Goal: Task Accomplishment & Management: Manage account settings

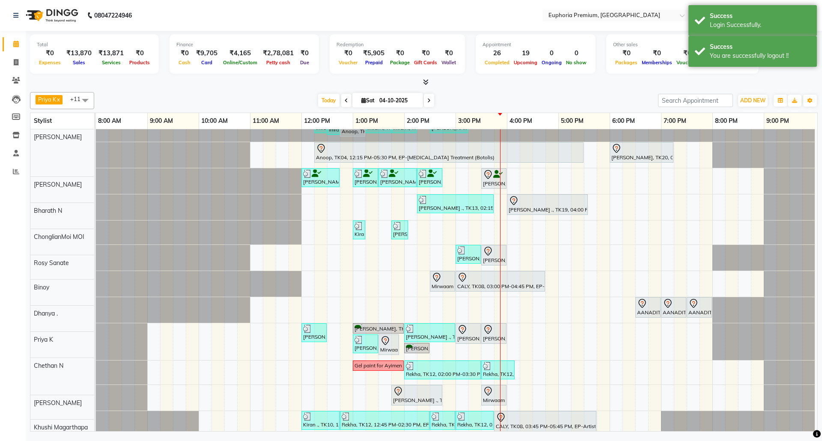
scroll to position [35, 0]
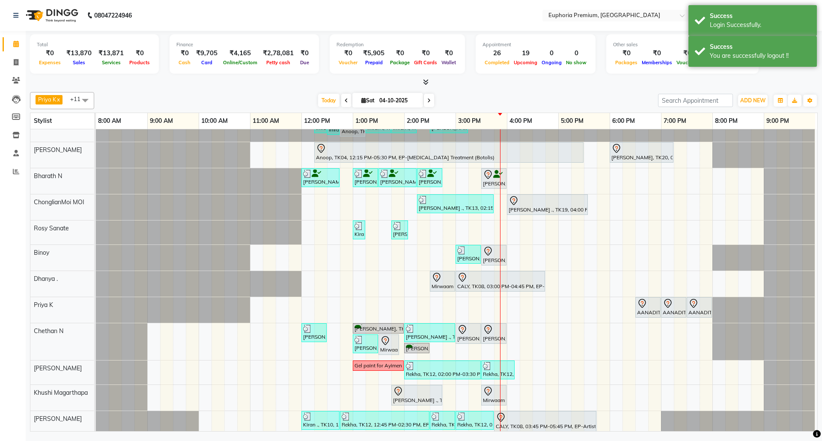
select select "en"
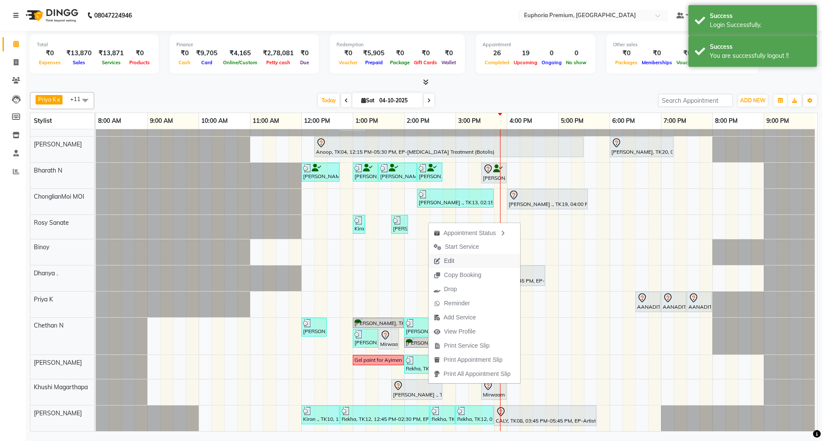
click at [455, 261] on span "Edit" at bounding box center [443, 261] width 31 height 14
select select "tentative"
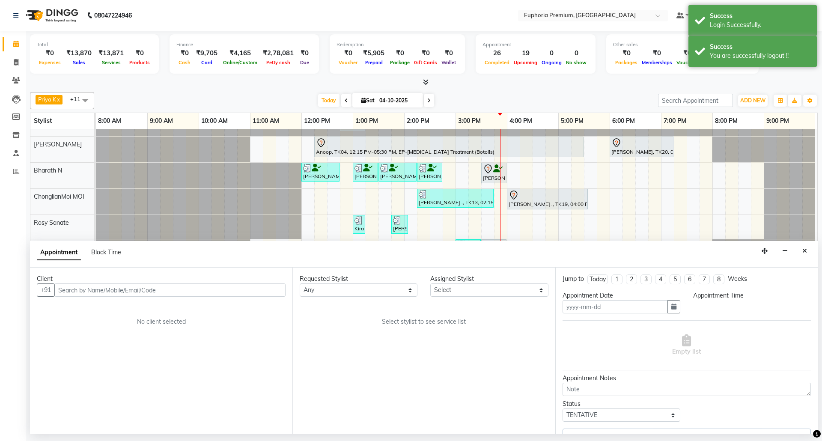
type input "04-10-2025"
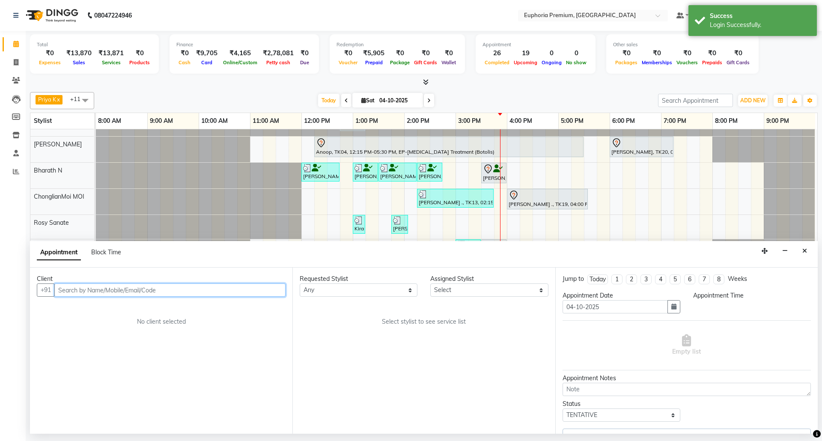
select select "825"
select select "86606"
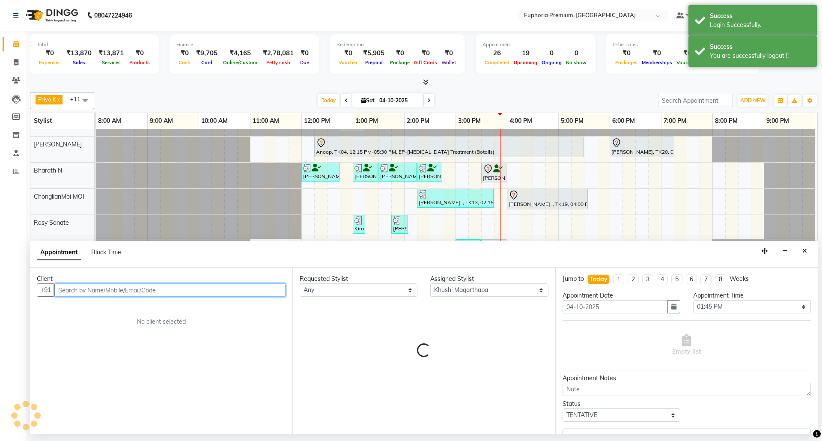
select select "4006"
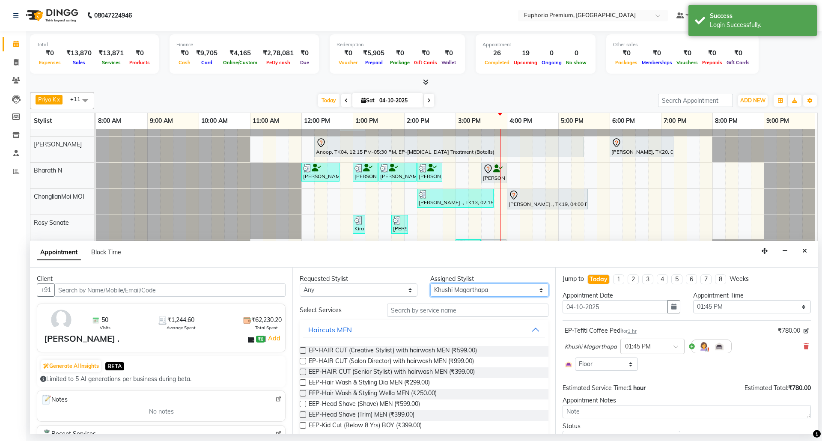
click at [507, 289] on select "Select [PERSON_NAME] N [PERSON_NAME] N ChonglianMoi MOI [PERSON_NAME] . [PERSON…" at bounding box center [489, 289] width 118 height 13
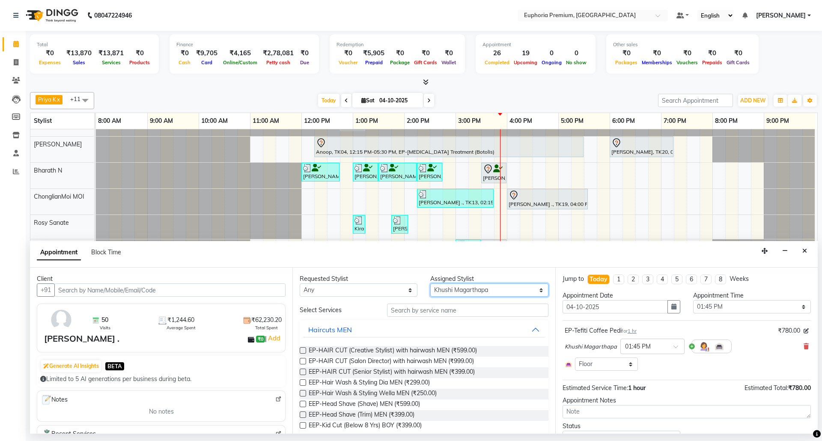
select select "91459"
click at [430, 284] on select "Select [PERSON_NAME] N [PERSON_NAME] N ChonglianMoi MOI [PERSON_NAME] . [PERSON…" at bounding box center [489, 289] width 118 height 13
click at [441, 312] on input "text" at bounding box center [467, 309] width 161 height 13
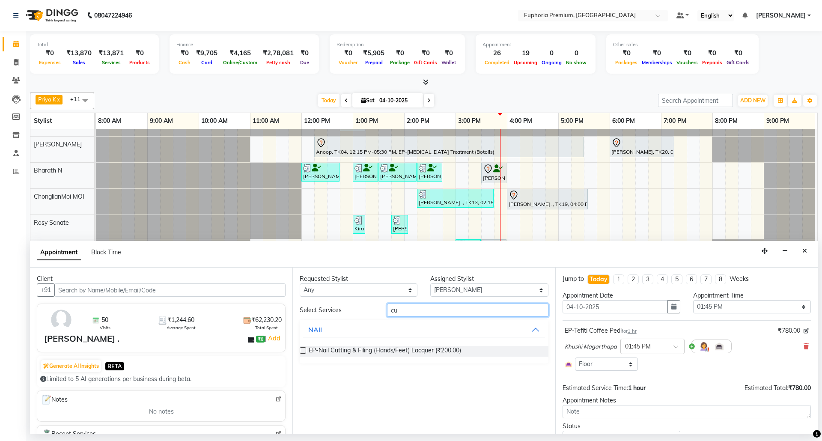
type input "c"
type input "file"
click at [302, 353] on label at bounding box center [303, 350] width 6 height 6
click at [302, 353] on input "checkbox" at bounding box center [303, 351] width 6 height 6
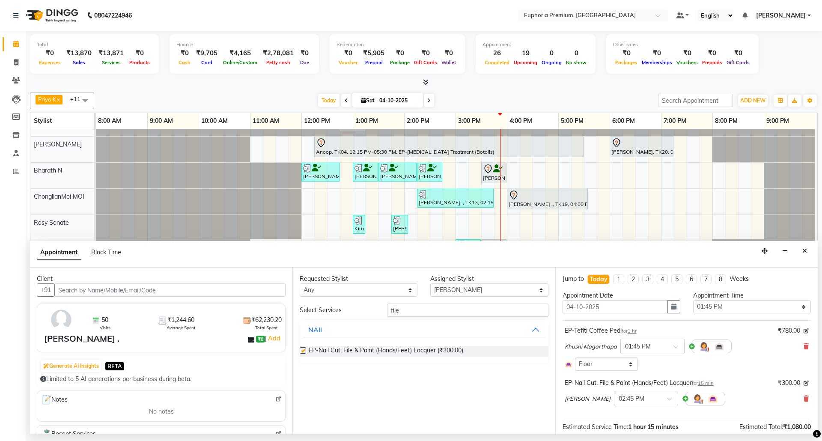
checkbox input "false"
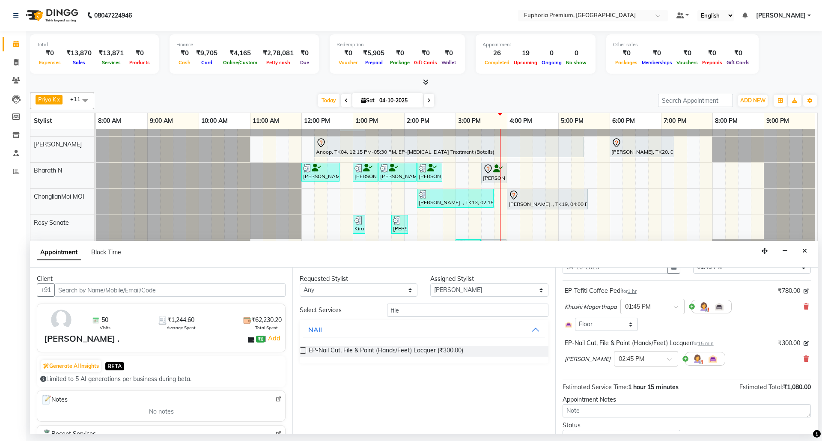
scroll to position [79, 0]
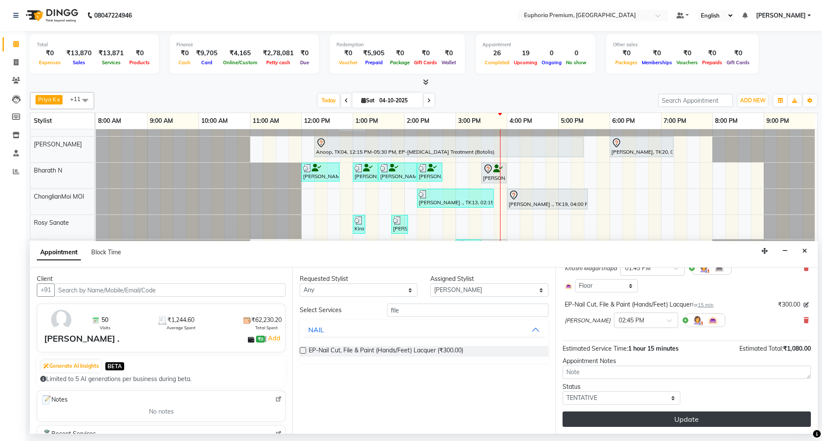
click at [677, 415] on button "Update" at bounding box center [686, 418] width 248 height 15
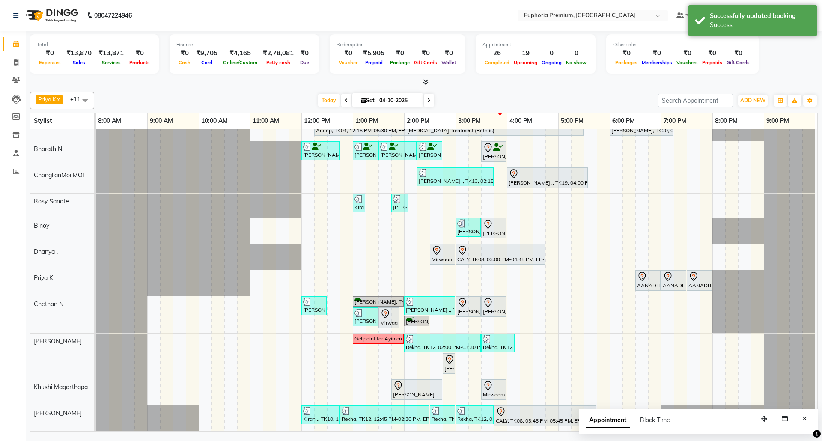
scroll to position [72, 0]
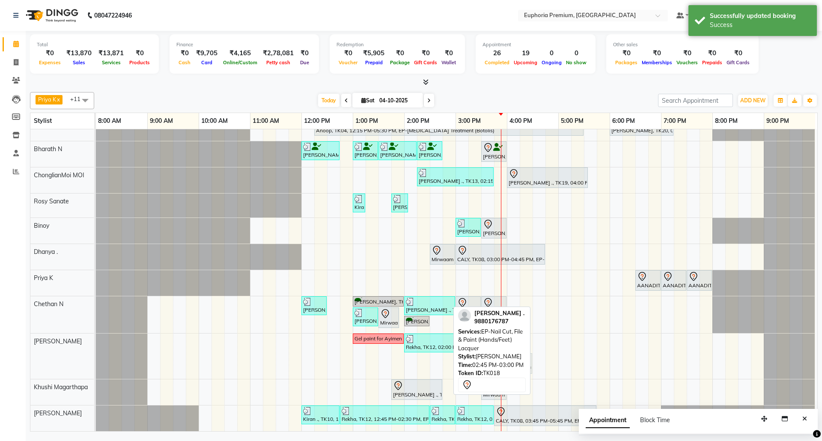
drag, startPoint x: 442, startPoint y: 356, endPoint x: 521, endPoint y: 349, distance: 79.5
click at [521, 349] on div "Priya K x ChonglianMoi MOI x Dhanya . x Shishi L x [PERSON_NAME] x [PERSON_NAME…" at bounding box center [424, 260] width 788 height 343
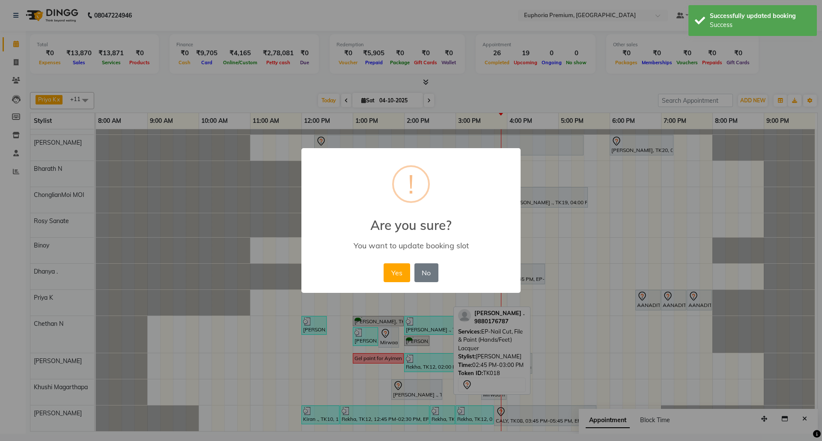
scroll to position [52, 6]
click at [395, 275] on button "Yes" at bounding box center [396, 272] width 26 height 19
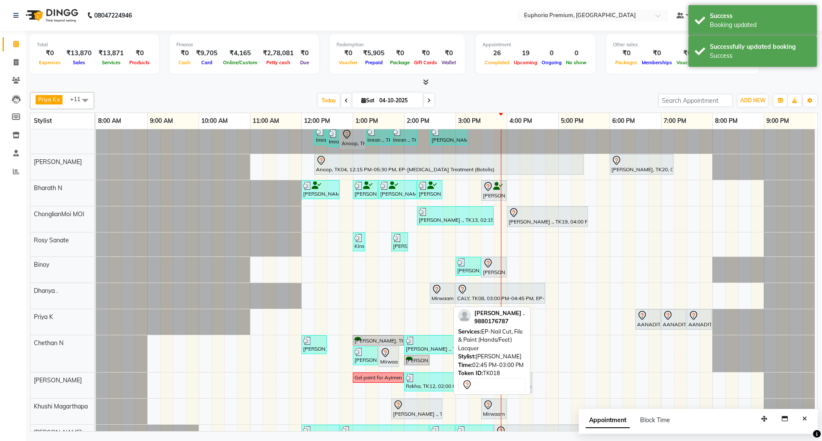
scroll to position [0, 0]
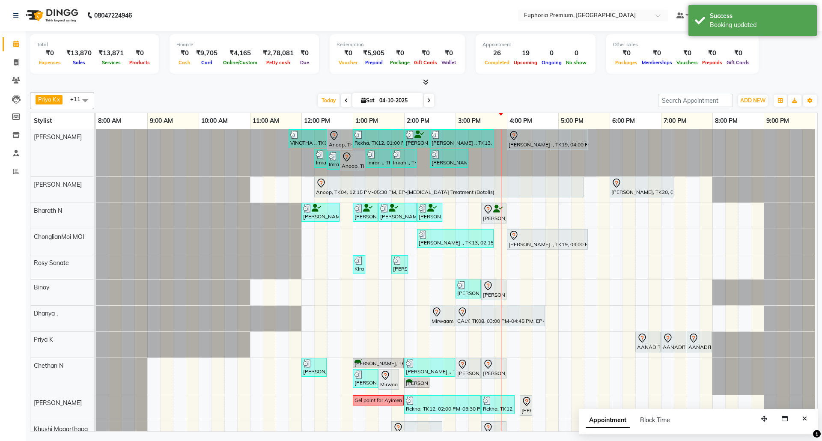
click at [531, 95] on div "[DATE] [DATE]" at bounding box center [375, 100] width 555 height 13
click at [804, 416] on button "Close" at bounding box center [804, 418] width 12 height 13
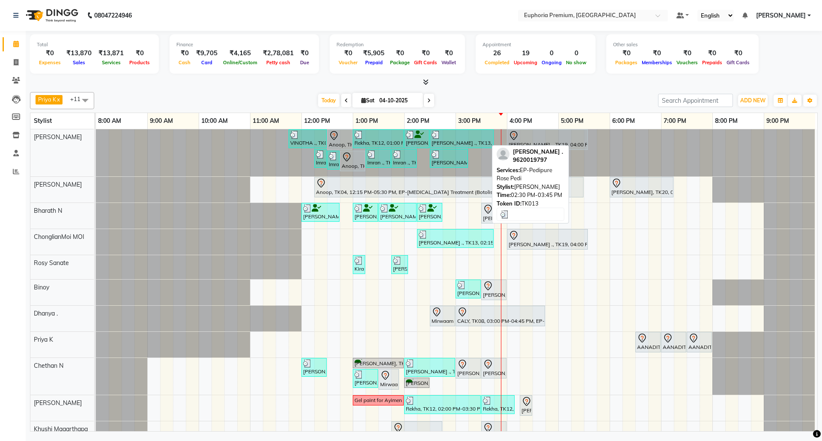
click at [453, 143] on div "[PERSON_NAME] ., TK13, 02:30 PM-03:45 PM, EP-Pedipure [PERSON_NAME]" at bounding box center [462, 139] width 62 height 16
select select "3"
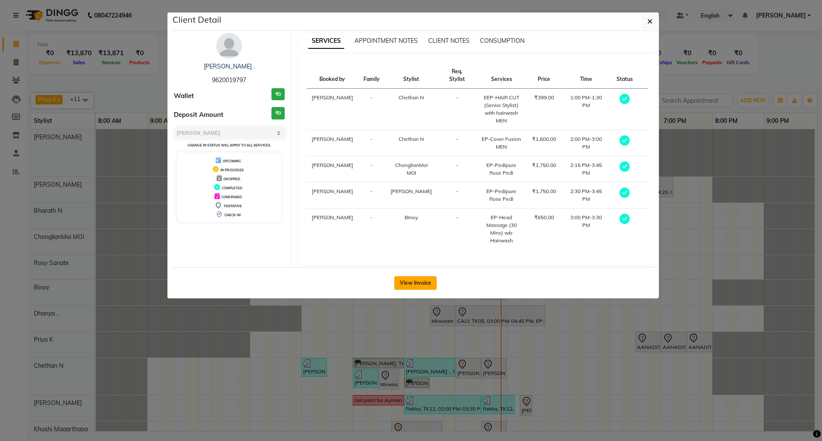
click at [420, 285] on button "View Invoice" at bounding box center [415, 283] width 42 height 14
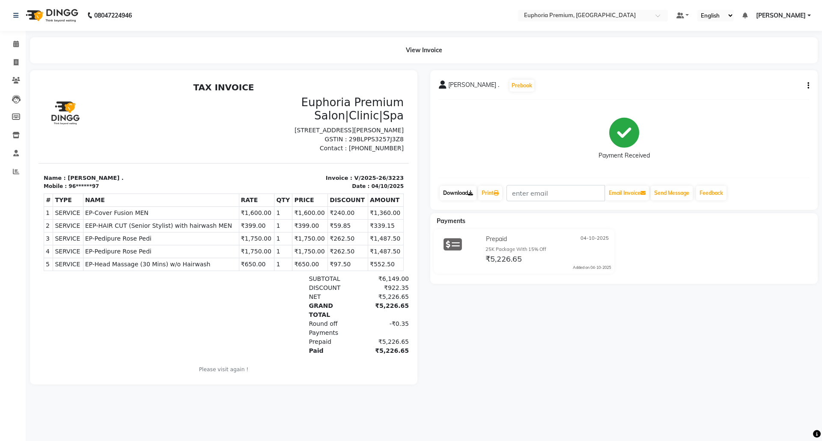
click at [461, 192] on link "Download" at bounding box center [458, 193] width 37 height 15
click at [13, 44] on icon at bounding box center [16, 44] width 6 height 6
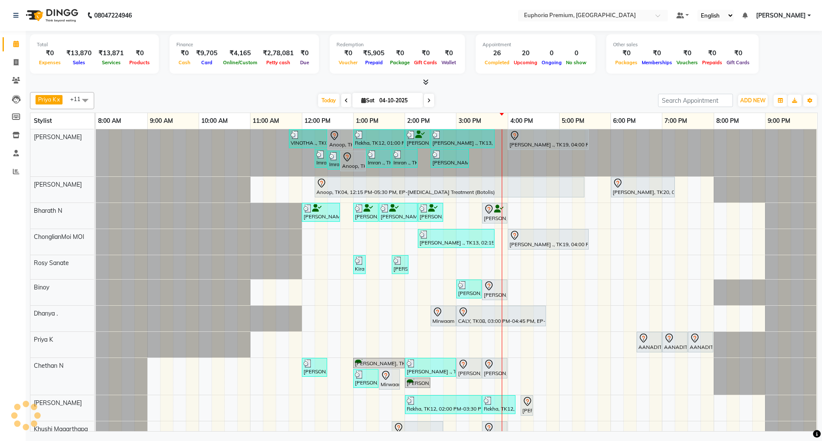
scroll to position [0, 7]
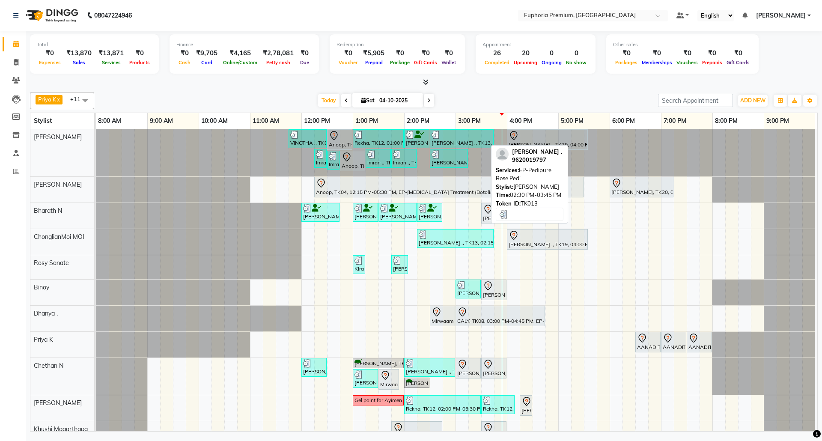
click at [436, 138] on div at bounding box center [461, 135] width 60 height 9
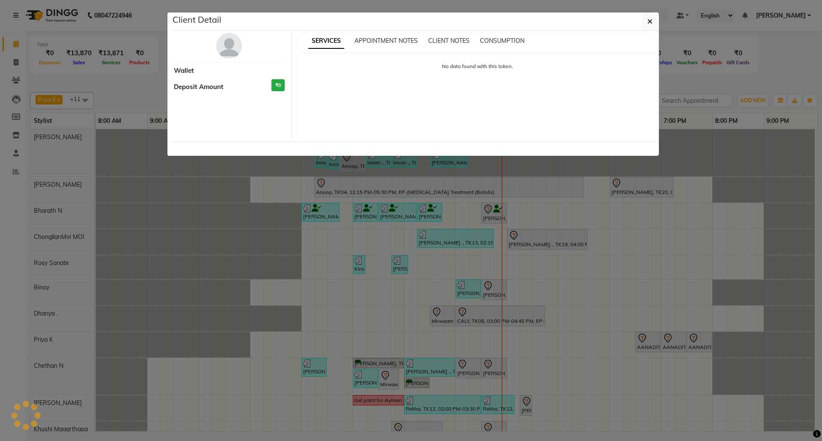
select select "3"
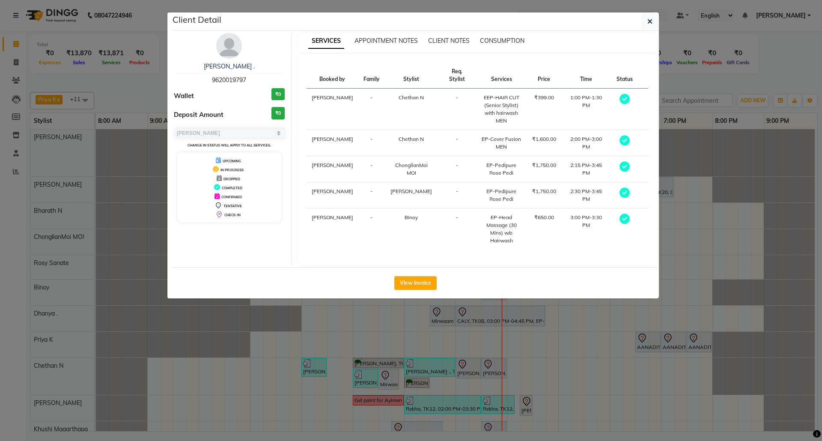
click at [237, 81] on span "9620019797" at bounding box center [229, 80] width 34 height 8
copy span "9620019797"
click at [649, 21] on icon "button" at bounding box center [649, 21] width 5 height 7
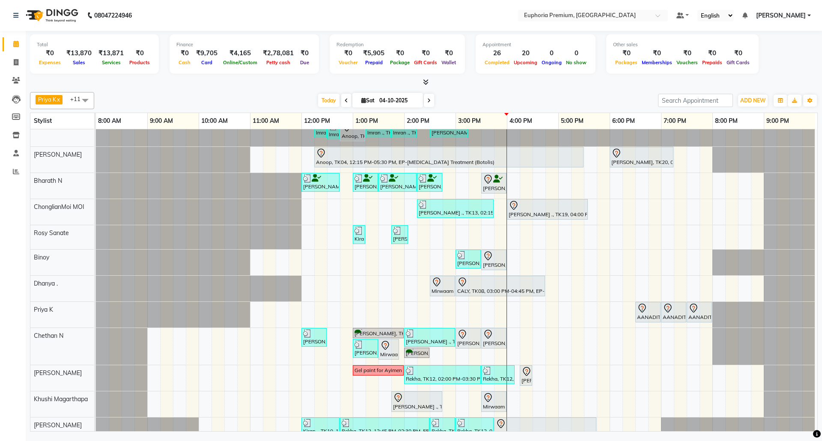
scroll to position [52, 0]
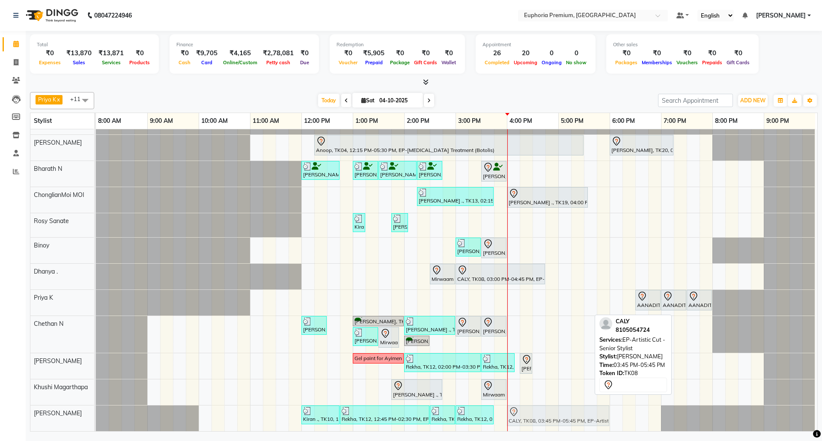
drag, startPoint x: 550, startPoint y: 404, endPoint x: 558, endPoint y: 403, distance: 8.2
click at [96, 405] on div "Kiran ., TK10, 12:00 PM-12:45 PM, EP-Artistic Cut - Senior Stylist Rekha, TK12,…" at bounding box center [96, 418] width 0 height 26
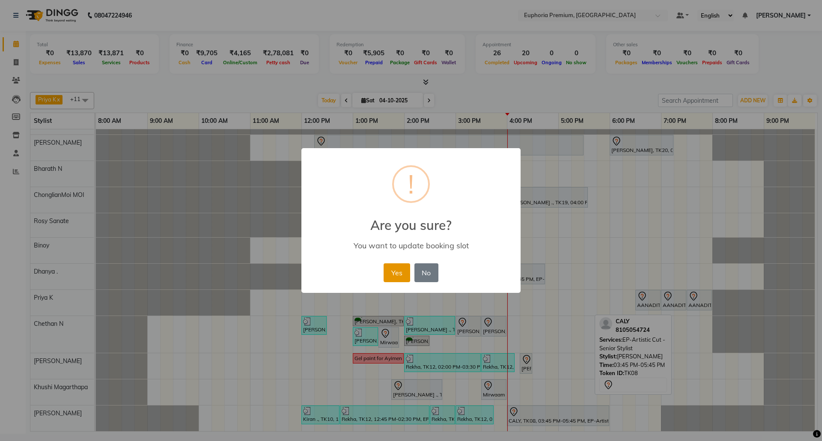
click at [401, 274] on button "Yes" at bounding box center [396, 272] width 26 height 19
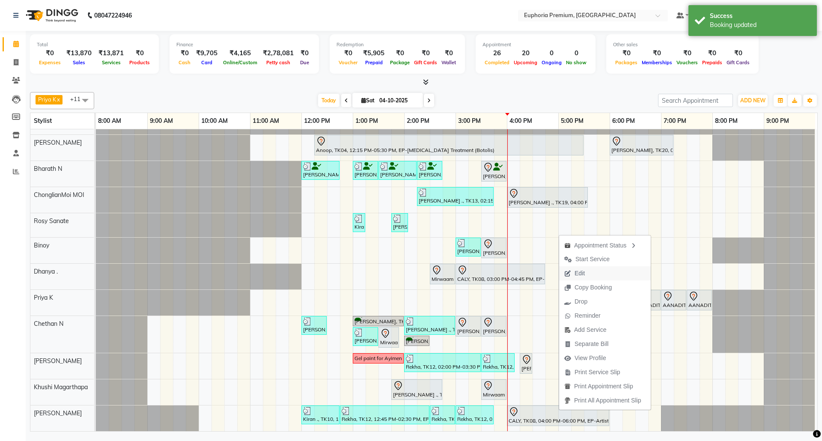
click at [583, 269] on span "Edit" at bounding box center [579, 273] width 10 height 9
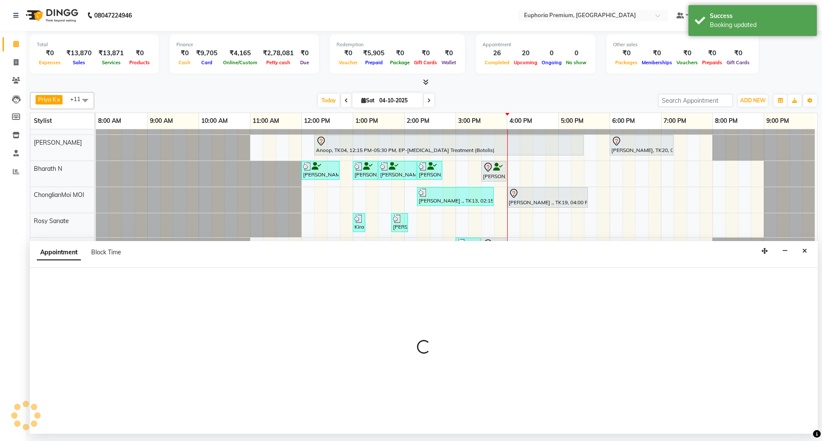
select select "tentative"
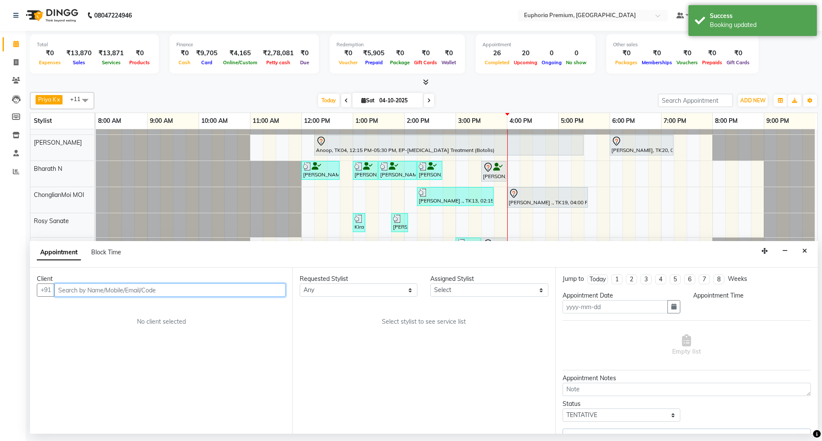
type input "04-10-2025"
select select "91236"
select select "900"
select select "4006"
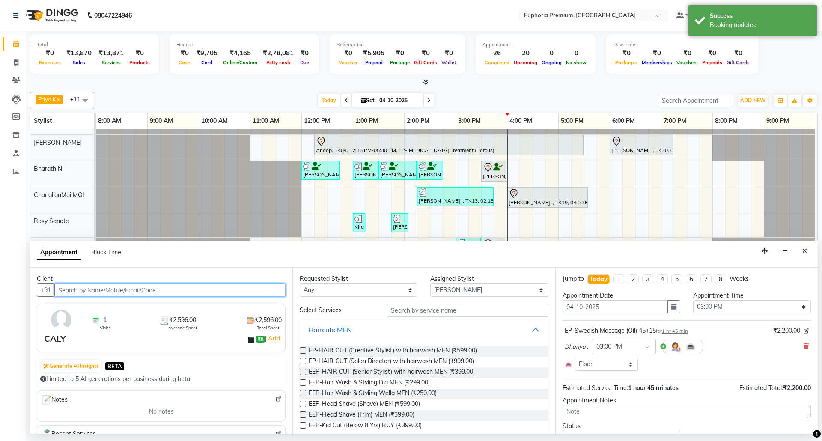
select select "4006"
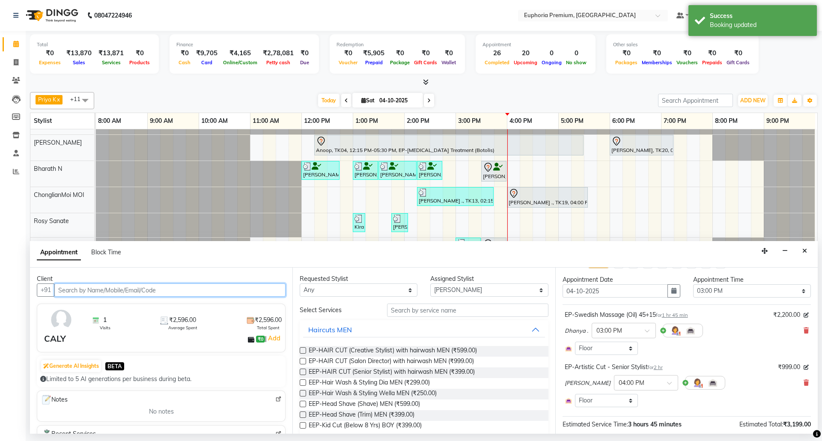
scroll to position [0, 0]
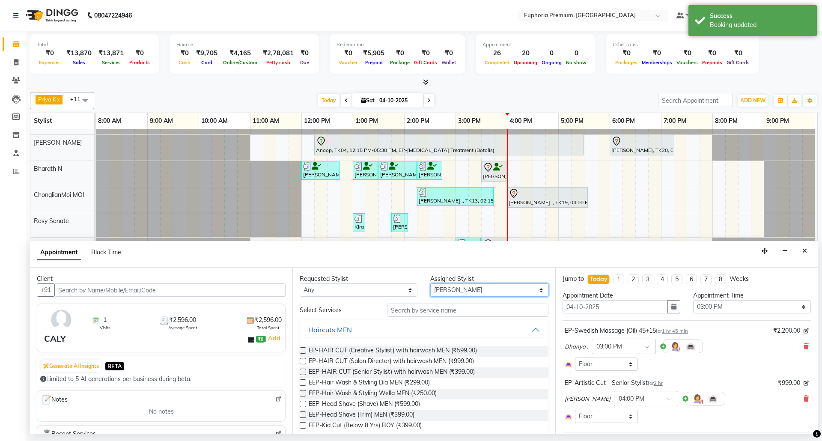
click at [493, 290] on select "Select [PERSON_NAME] N [PERSON_NAME] N ChonglianMoi MOI [PERSON_NAME] . [PERSON…" at bounding box center [489, 289] width 118 height 13
select select "71633"
click at [430, 284] on select "Select [PERSON_NAME] N [PERSON_NAME] N ChonglianMoi MOI [PERSON_NAME] . [PERSON…" at bounding box center [489, 289] width 118 height 13
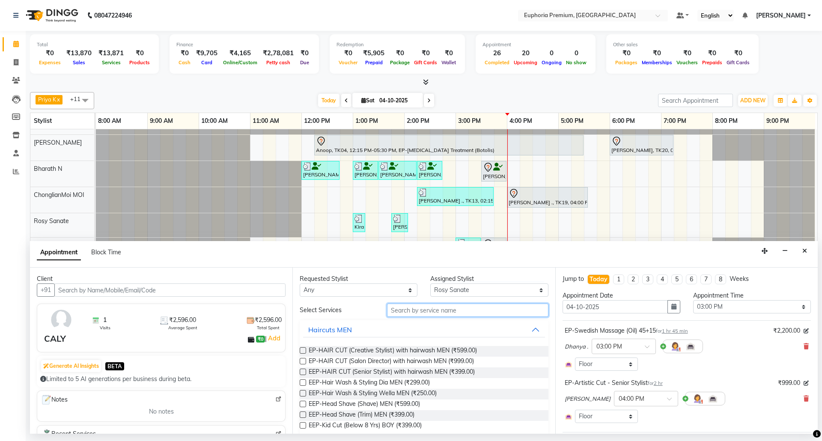
click at [437, 312] on input "text" at bounding box center [467, 309] width 161 height 13
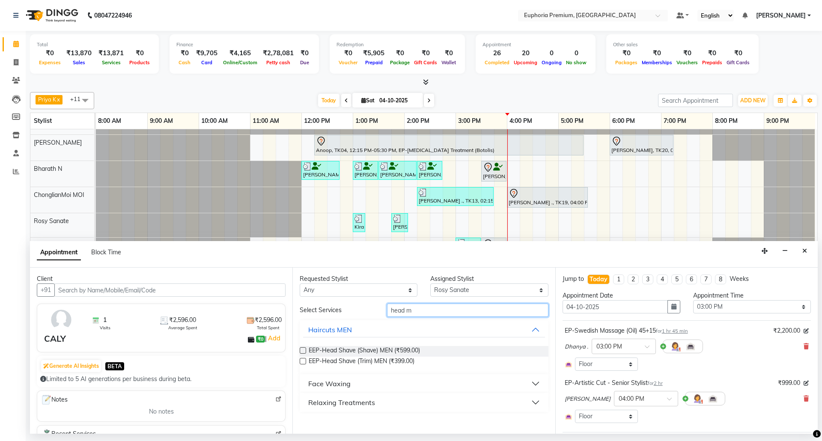
type input "head m"
click at [324, 404] on div "Relaxing Treatments" at bounding box center [341, 402] width 67 height 10
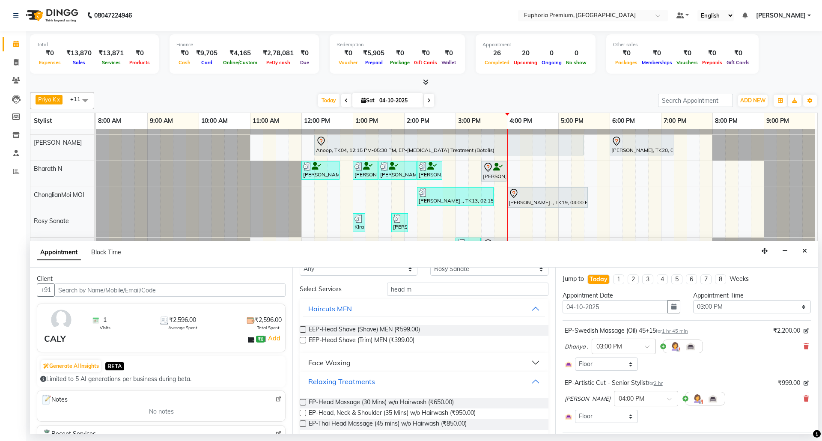
scroll to position [31, 0]
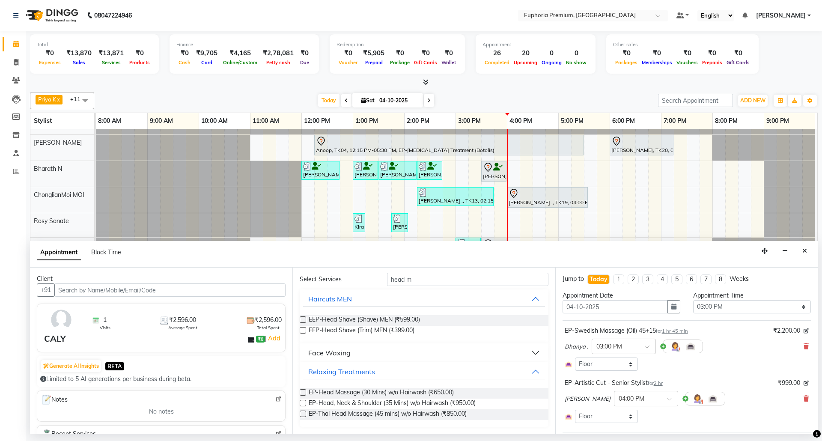
click at [305, 394] on label at bounding box center [303, 392] width 6 height 6
click at [305, 394] on input "checkbox" at bounding box center [303, 393] width 6 height 6
checkbox input "false"
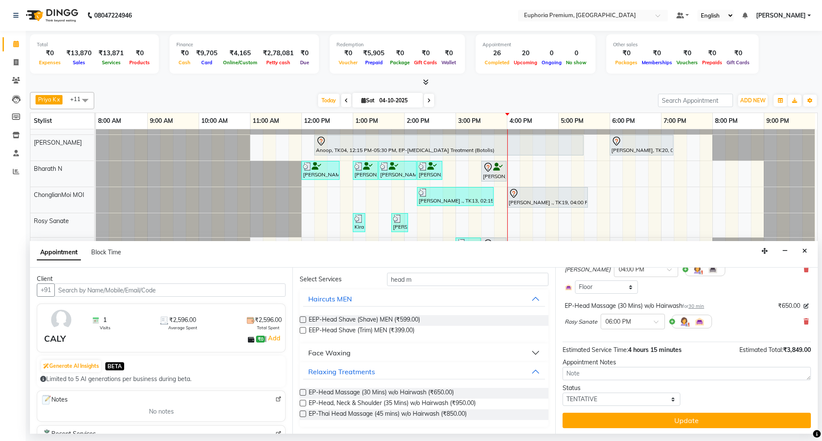
scroll to position [132, 0]
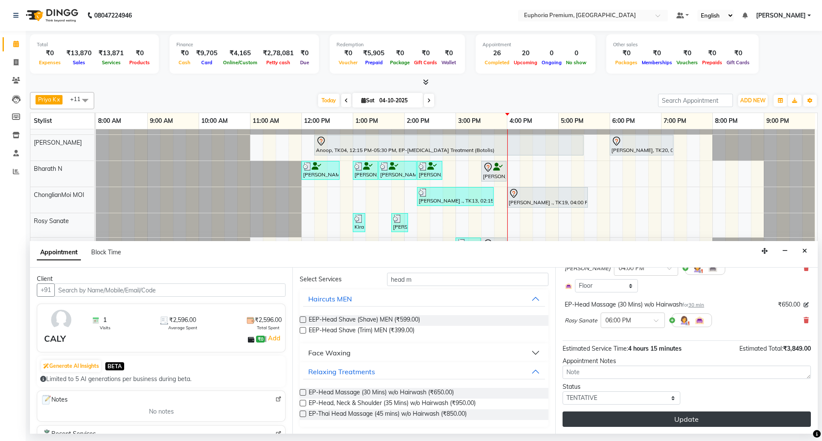
click at [663, 415] on button "Update" at bounding box center [686, 418] width 248 height 15
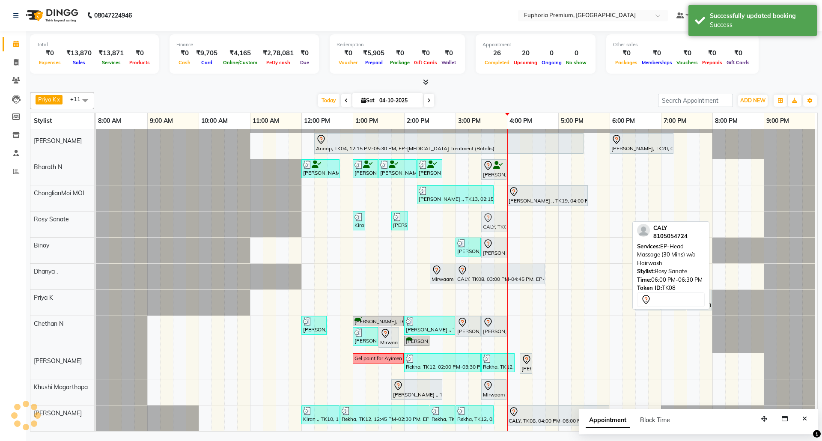
drag, startPoint x: 613, startPoint y: 214, endPoint x: 485, endPoint y: 216, distance: 128.4
click at [96, 216] on div "Kiran ., TK10, 01:00 PM-01:15 PM, EP-Eyebrows Threading [PERSON_NAME] ., TK21, …" at bounding box center [96, 224] width 0 height 26
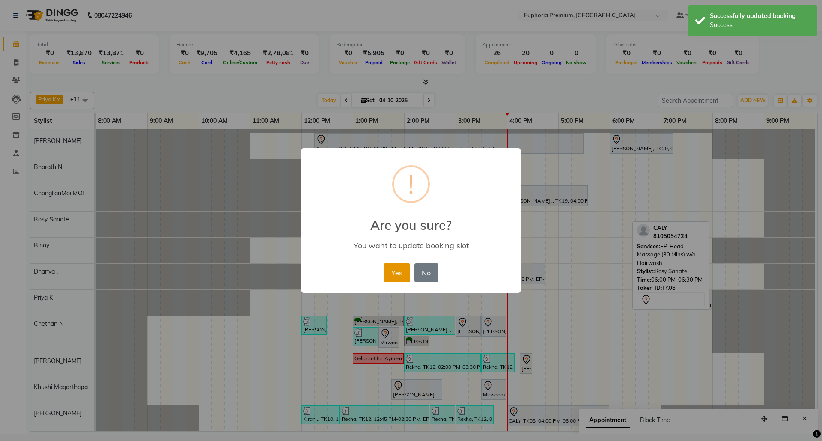
click at [394, 274] on button "Yes" at bounding box center [396, 272] width 26 height 19
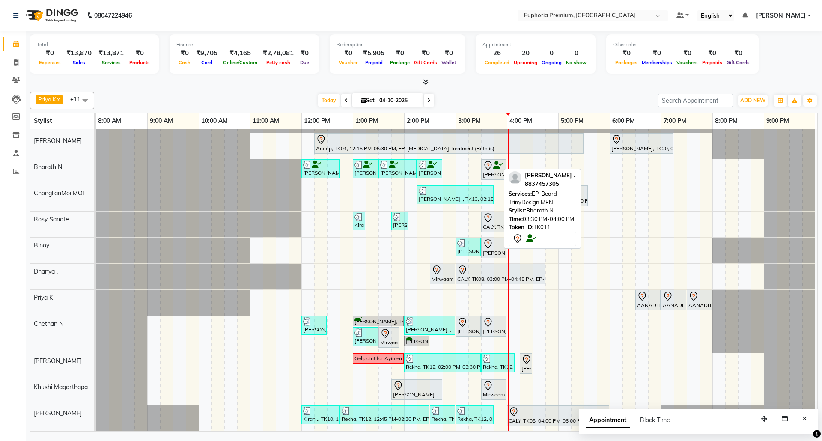
click at [483, 168] on div "[PERSON_NAME] ., TK11, 03:30 PM-04:00 PM, EP-[PERSON_NAME] Trim/Design MEN" at bounding box center [494, 169] width 24 height 18
select select "7"
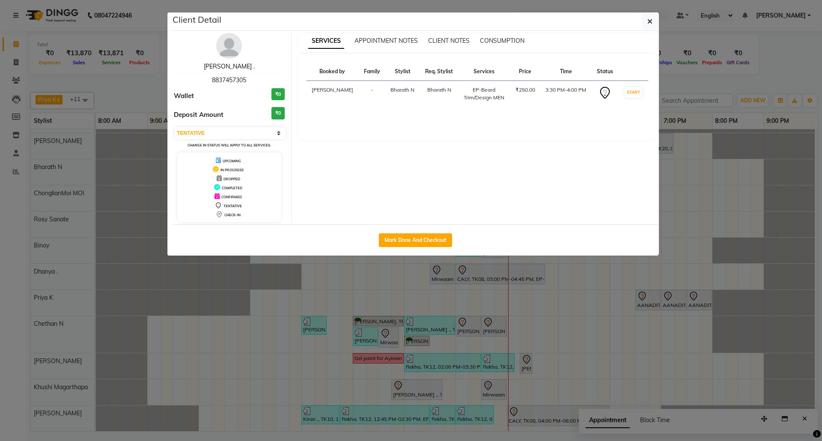
click at [235, 65] on link "[PERSON_NAME] ." at bounding box center [229, 66] width 51 height 8
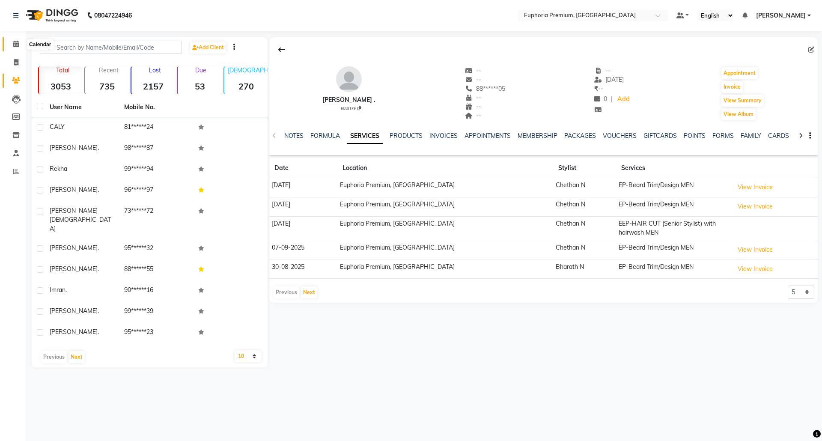
click at [15, 45] on icon at bounding box center [16, 44] width 6 height 6
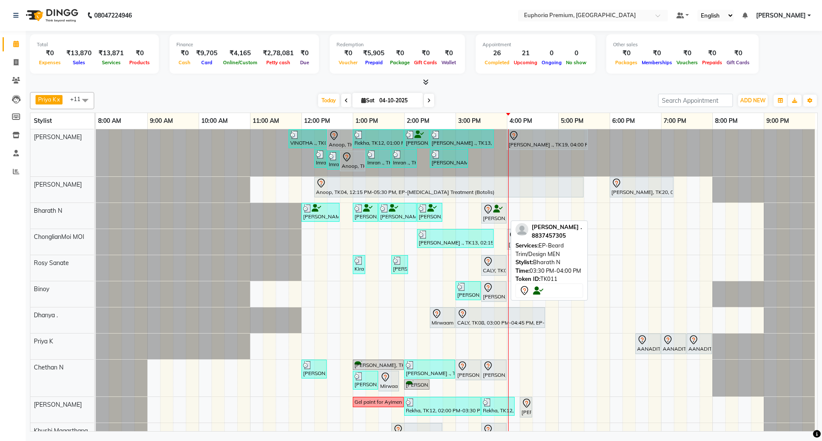
click at [499, 209] on icon at bounding box center [497, 209] width 9 height 0
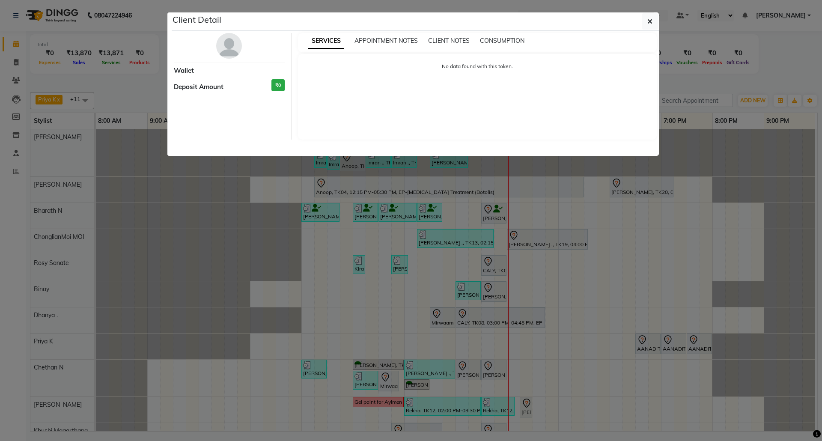
select select "7"
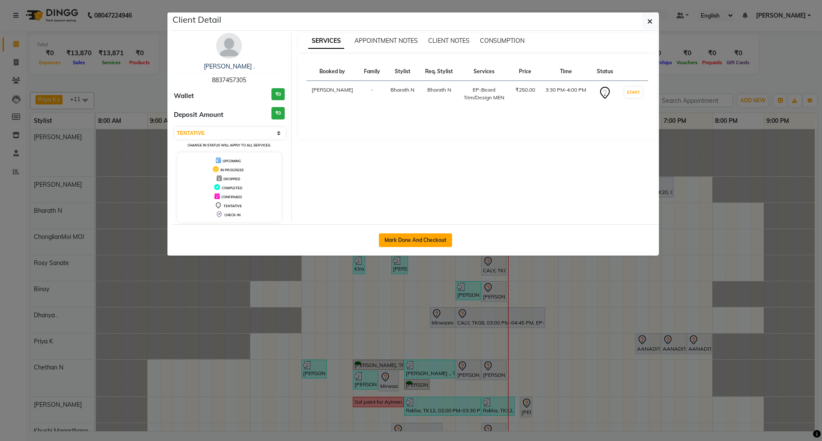
click at [444, 238] on button "Mark Done And Checkout" at bounding box center [415, 240] width 73 height 14
select select "7925"
select select "service"
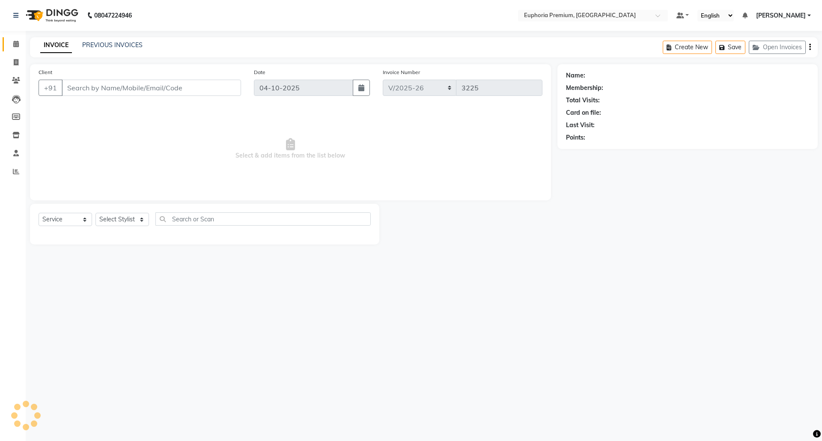
type input "88******05"
select select "71614"
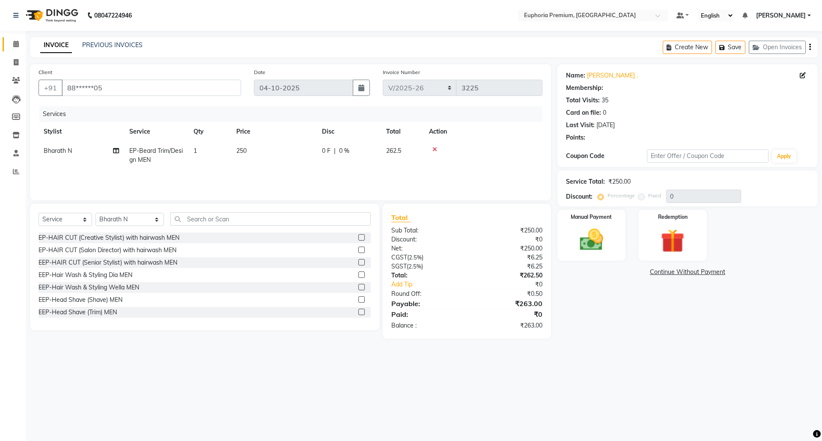
select select "2: Object"
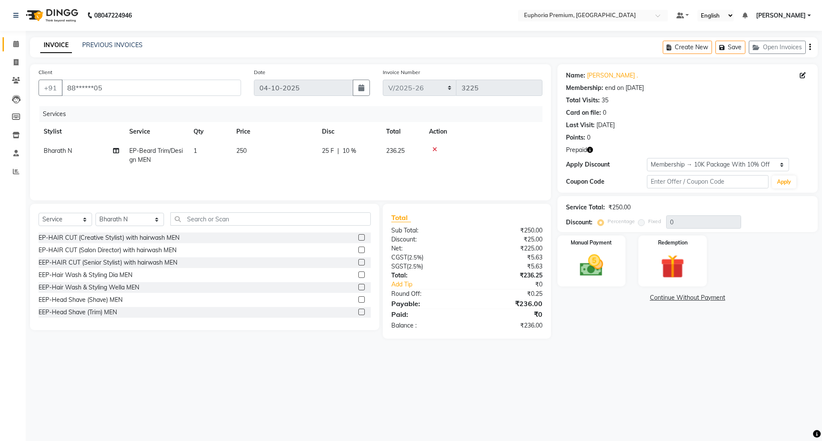
type input "10"
click at [669, 260] on img at bounding box center [672, 266] width 40 height 30
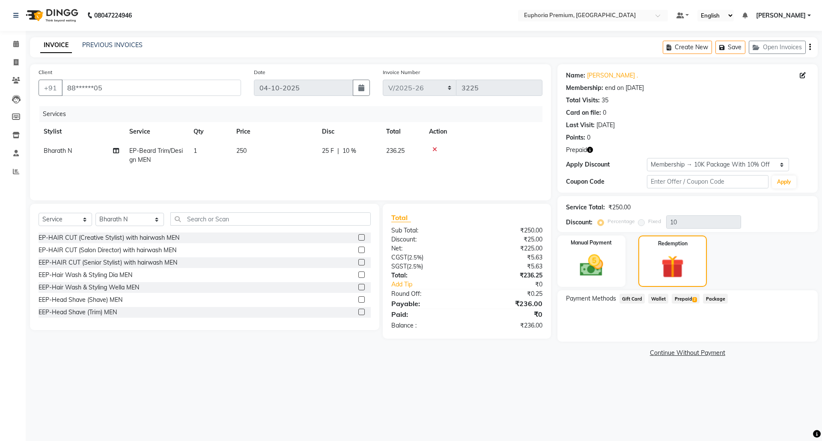
click at [687, 297] on span "Prepaid 2" at bounding box center [686, 299] width 28 height 10
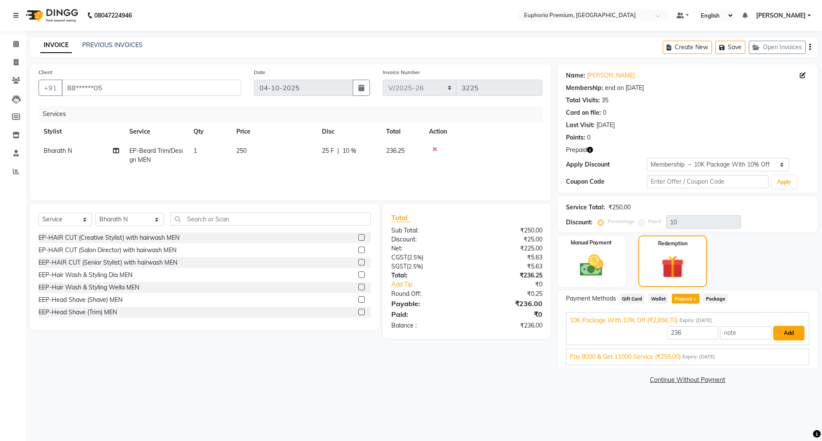
click at [794, 331] on button "Add" at bounding box center [788, 333] width 31 height 15
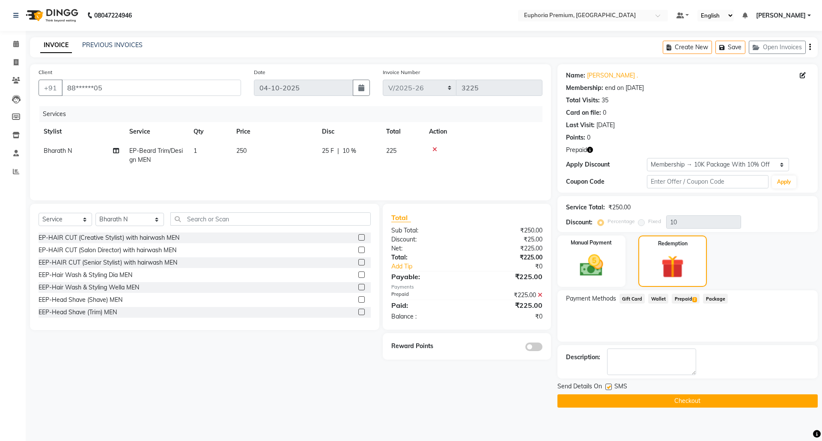
click at [701, 398] on button "Checkout" at bounding box center [687, 400] width 260 height 13
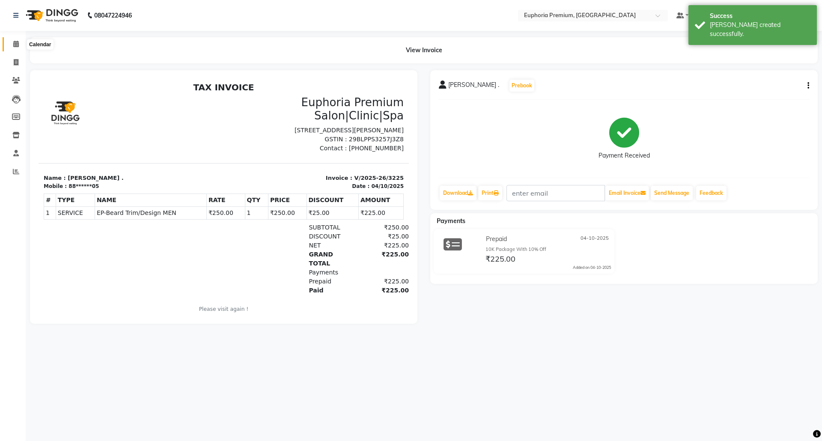
click at [17, 46] on icon at bounding box center [16, 44] width 6 height 6
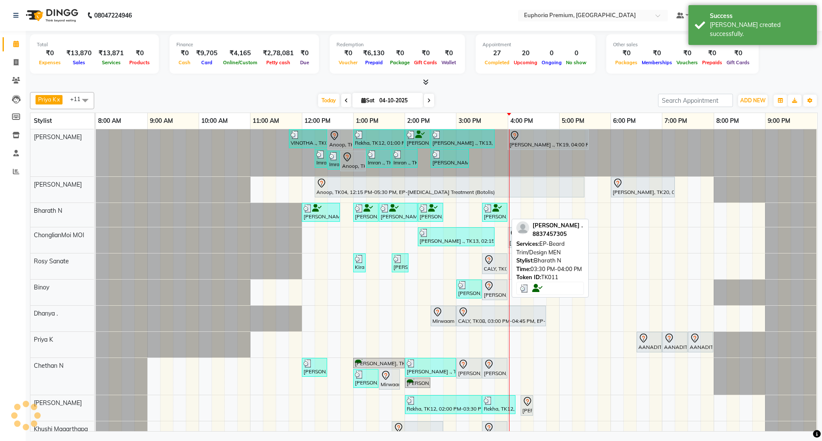
click at [499, 208] on icon at bounding box center [496, 208] width 9 height 0
select select "3"
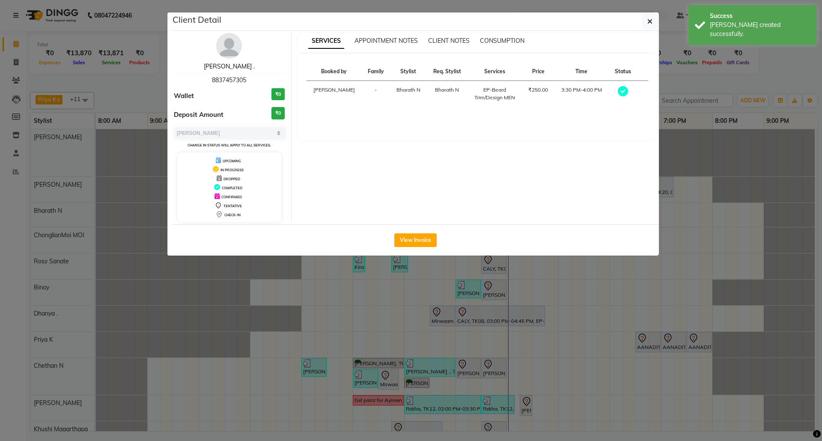
click at [228, 68] on link "[PERSON_NAME] ." at bounding box center [229, 66] width 51 height 8
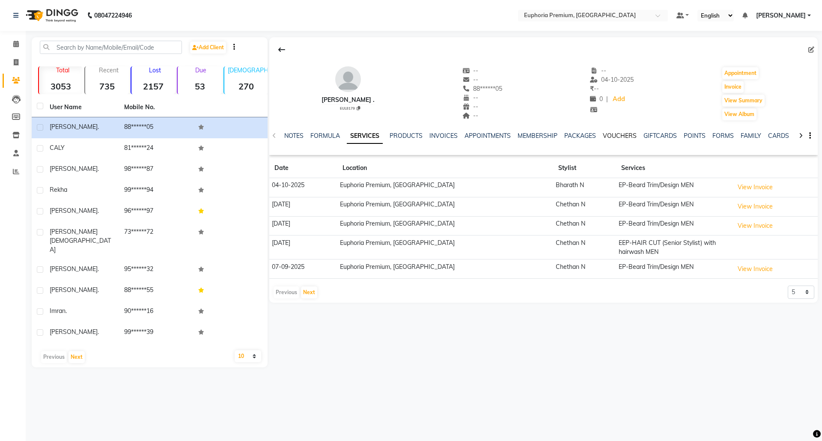
click at [624, 136] on link "VOUCHERS" at bounding box center [620, 136] width 34 height 8
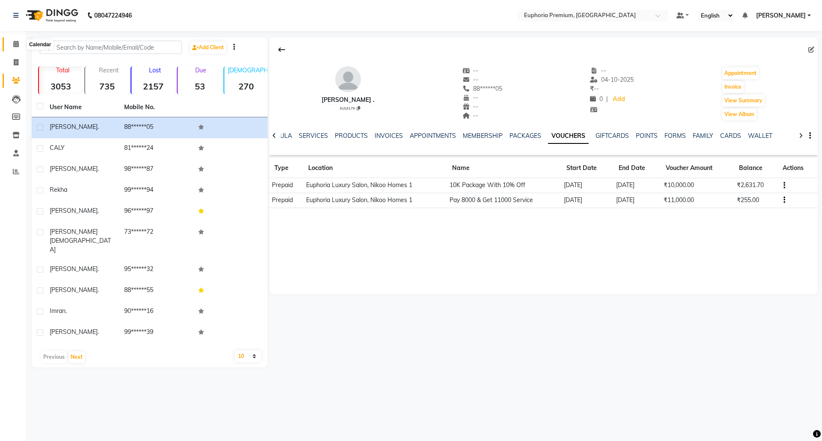
click at [16, 41] on icon at bounding box center [16, 44] width 6 height 6
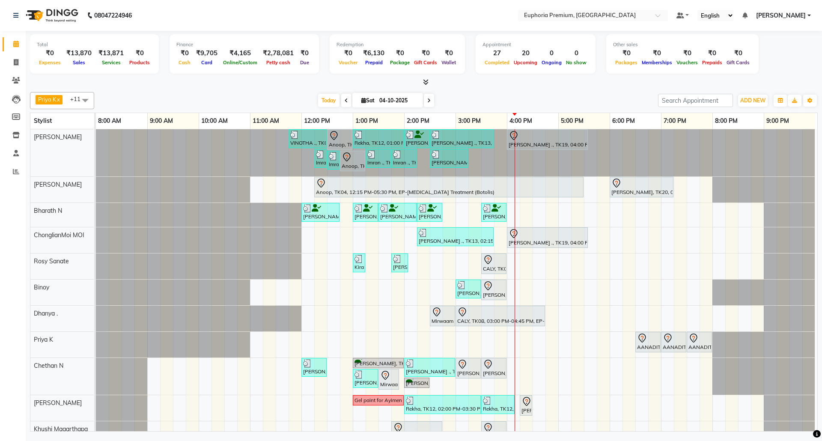
scroll to position [52, 0]
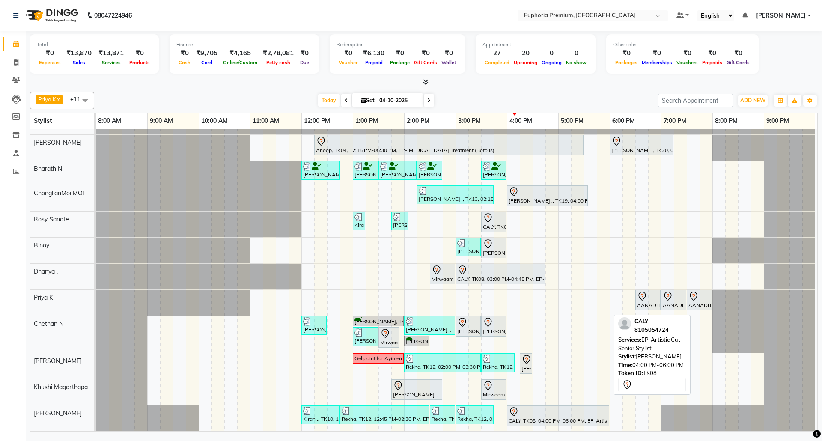
click at [531, 407] on div at bounding box center [557, 412] width 99 height 10
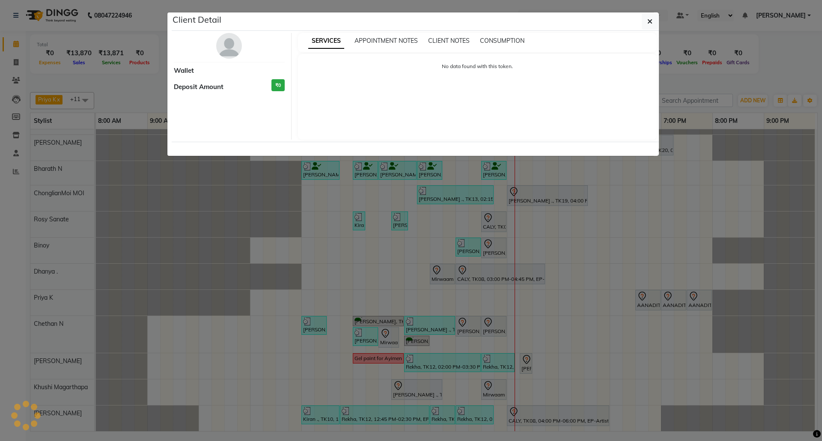
select select "7"
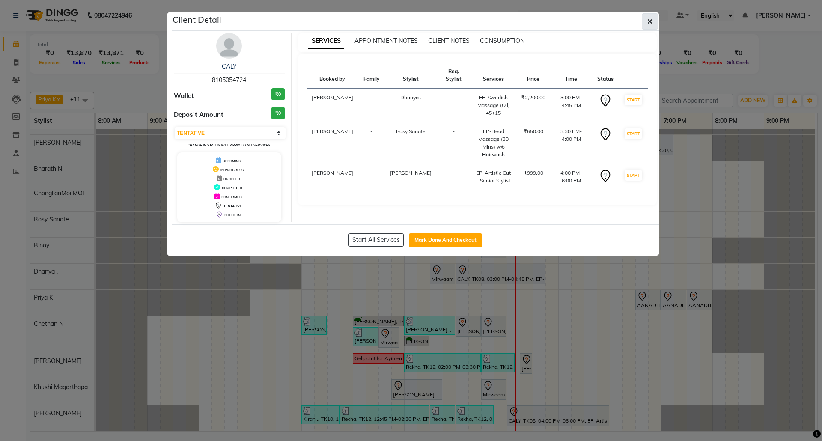
click at [651, 21] on icon "button" at bounding box center [649, 21] width 5 height 7
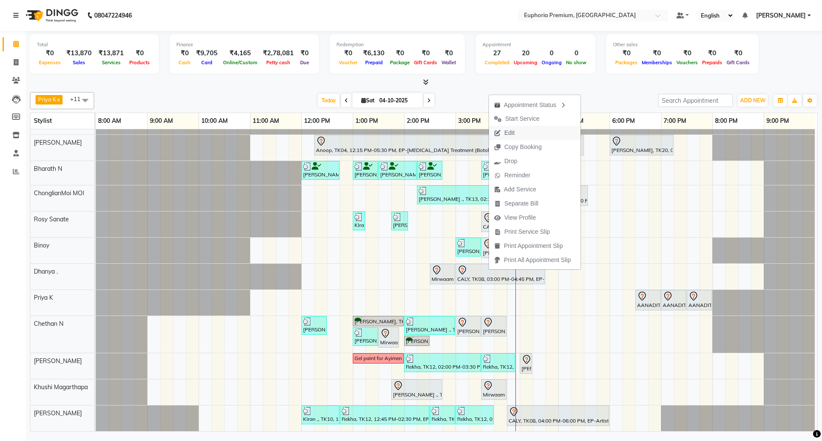
click at [513, 132] on span "Edit" at bounding box center [509, 132] width 10 height 9
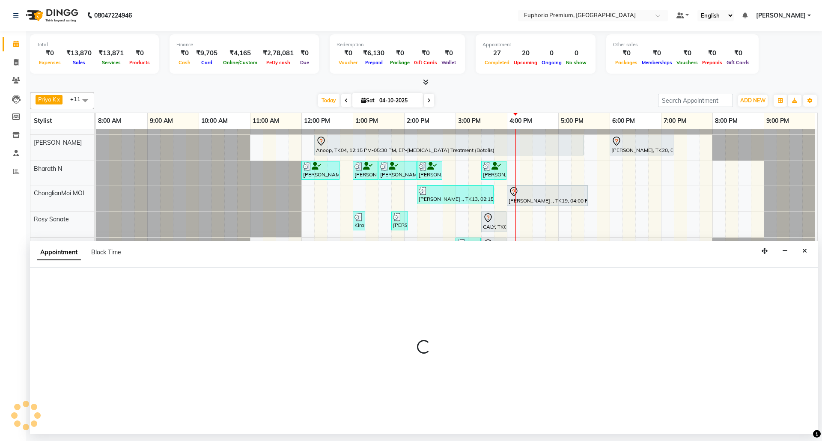
select select "tentative"
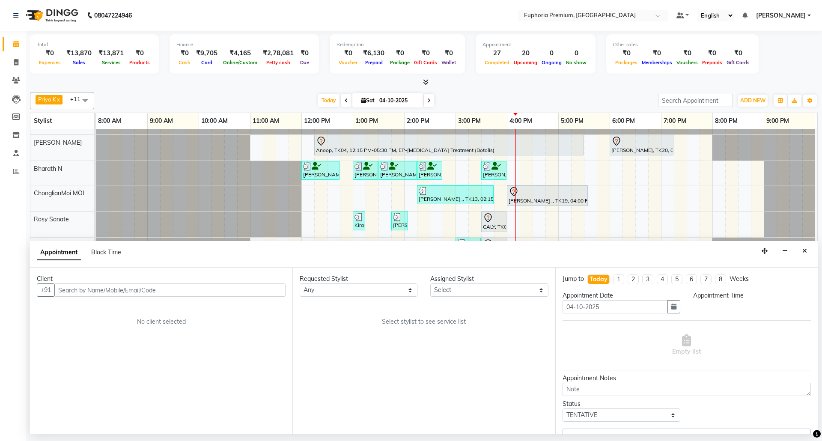
select select "91236"
select select "900"
select select "4006"
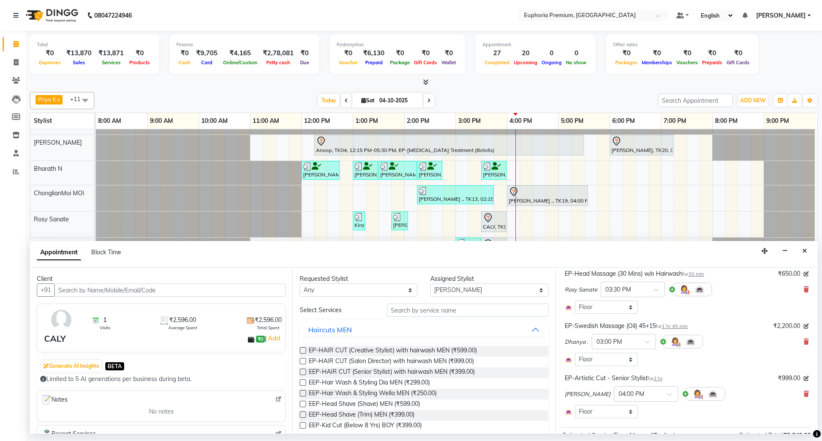
scroll to position [0, 0]
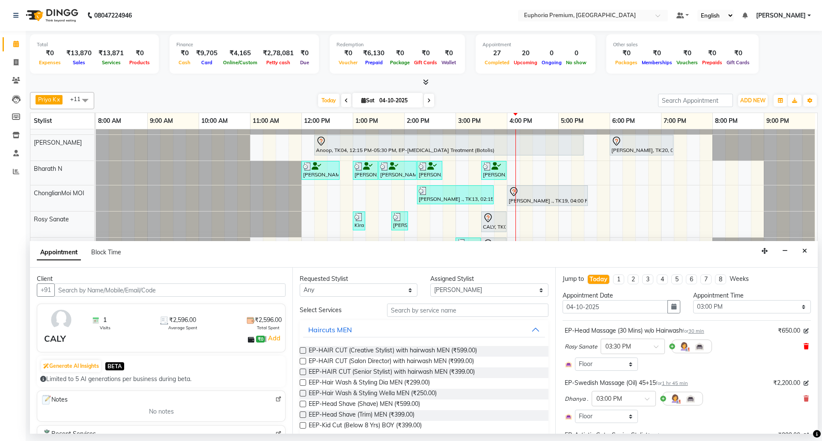
click at [803, 346] on icon at bounding box center [805, 346] width 5 height 6
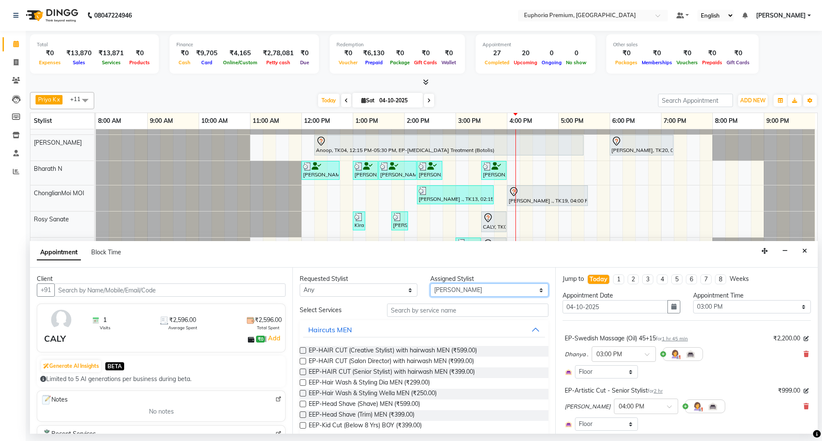
click at [483, 293] on select "Select [PERSON_NAME] N [PERSON_NAME] N ChonglianMoi MOI [PERSON_NAME] . [PERSON…" at bounding box center [489, 289] width 118 height 13
select select "71633"
click at [430, 284] on select "Select [PERSON_NAME] N [PERSON_NAME] N ChonglianMoi MOI [PERSON_NAME] . [PERSON…" at bounding box center [489, 289] width 118 height 13
click at [456, 309] on input "text" at bounding box center [467, 309] width 161 height 13
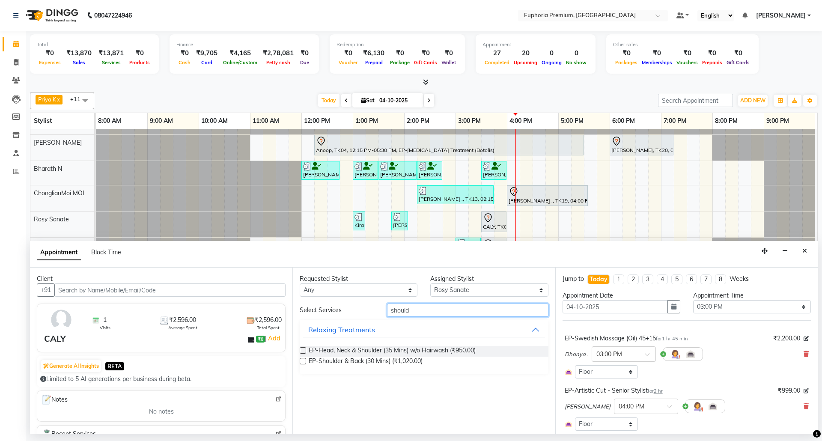
type input "should"
click at [305, 350] on label at bounding box center [303, 350] width 6 height 6
click at [305, 350] on input "checkbox" at bounding box center [303, 351] width 6 height 6
checkbox input "false"
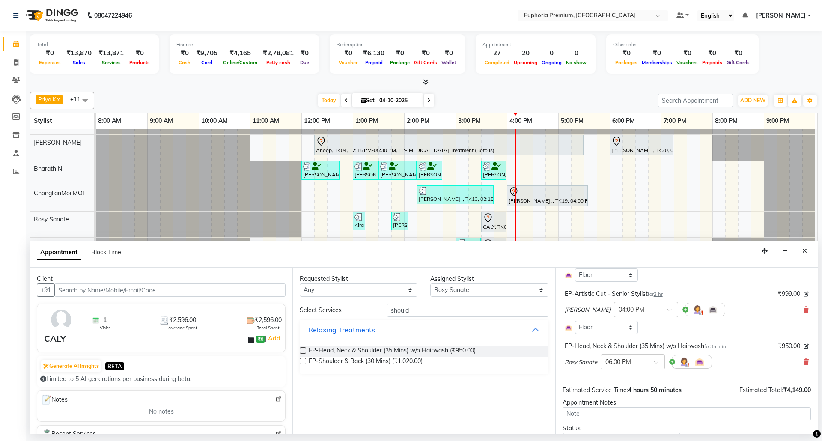
scroll to position [139, 0]
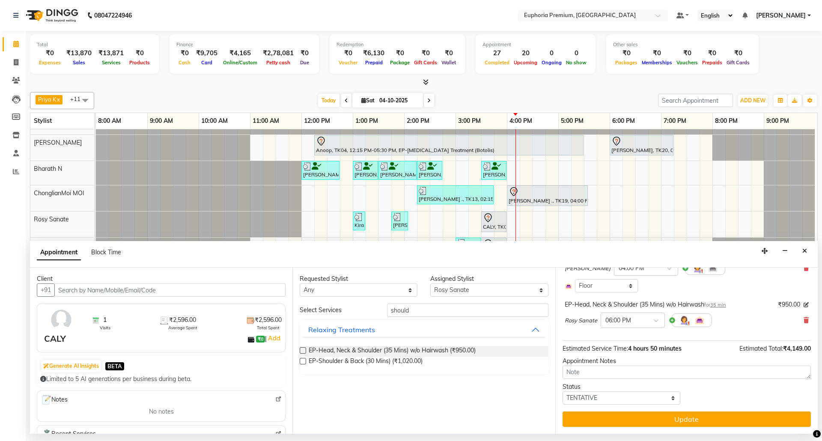
click at [720, 306] on span "35 min" at bounding box center [718, 305] width 16 height 6
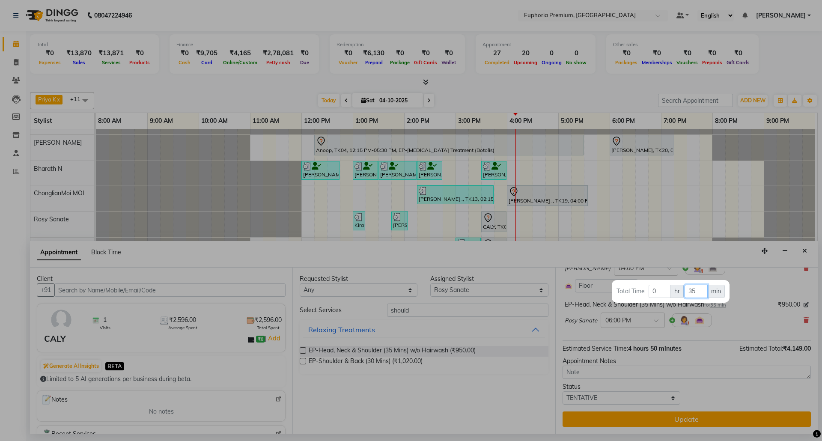
click at [706, 289] on input "35" at bounding box center [695, 291] width 23 height 13
type input "3"
type input "45"
click at [746, 312] on div at bounding box center [411, 220] width 822 height 441
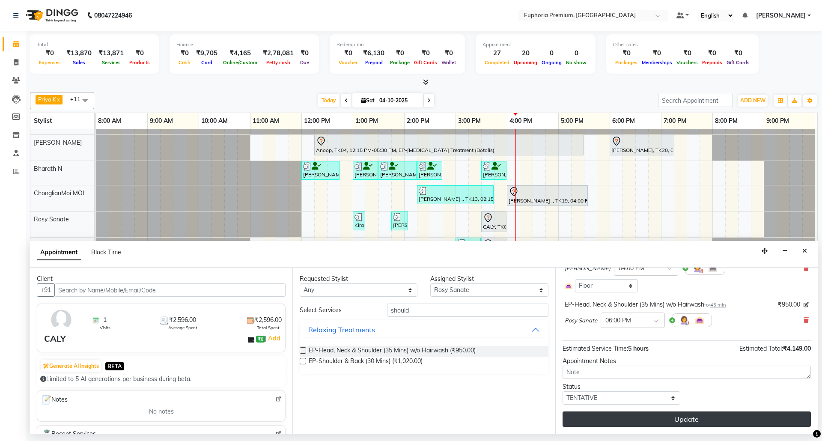
click at [722, 421] on button "Update" at bounding box center [686, 418] width 248 height 15
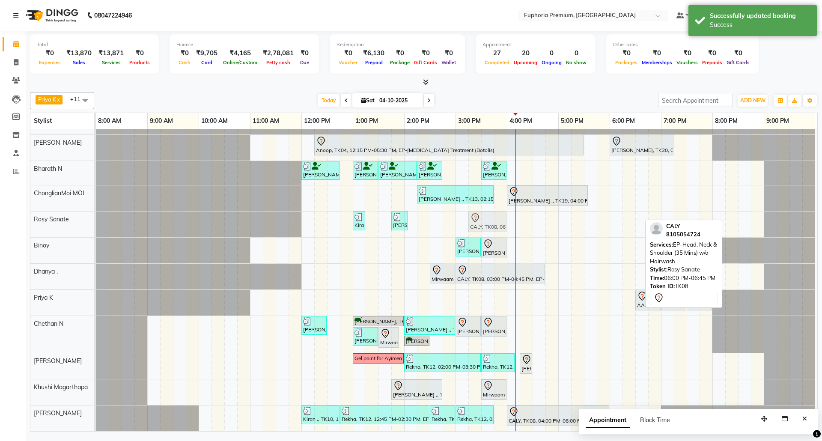
drag, startPoint x: 613, startPoint y: 211, endPoint x: 473, endPoint y: 220, distance: 139.8
click at [96, 220] on div "Kiran ., TK10, 01:00 PM-01:15 PM, EP-Eyebrows Threading [PERSON_NAME] ., TK21, …" at bounding box center [96, 224] width 0 height 26
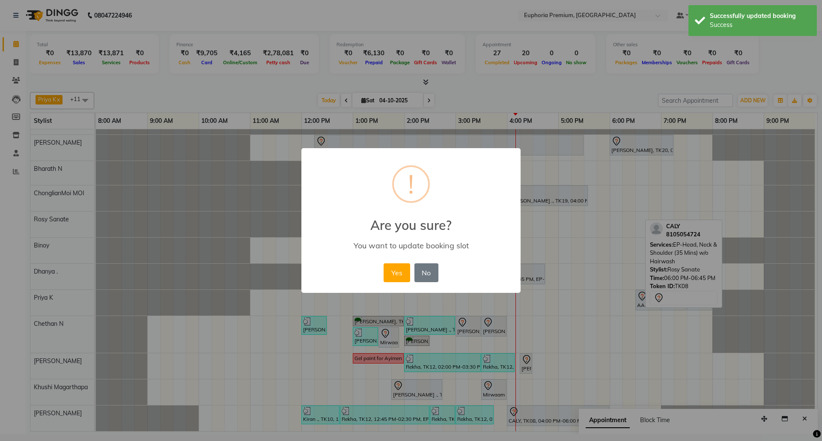
click at [399, 262] on div "Yes No No" at bounding box center [410, 272] width 59 height 23
click at [403, 269] on button "Yes" at bounding box center [396, 272] width 26 height 19
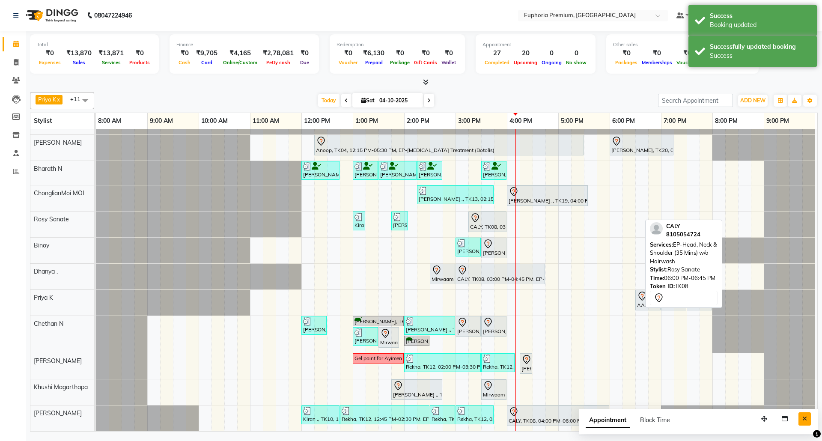
click at [801, 416] on button "Close" at bounding box center [804, 418] width 12 height 13
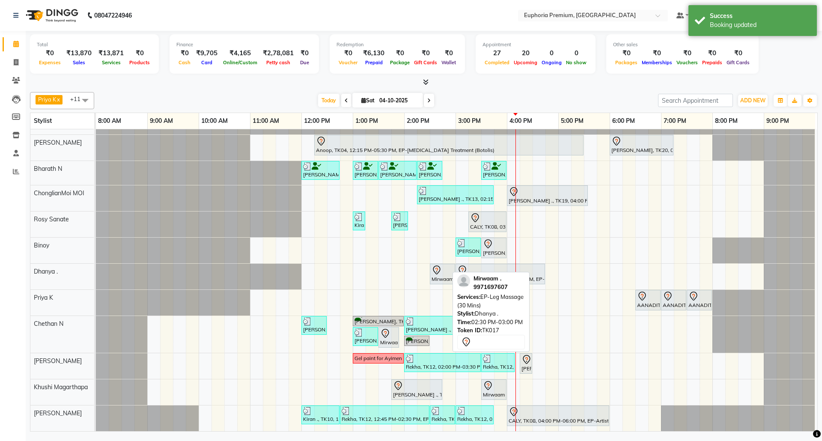
click at [437, 265] on div at bounding box center [442, 270] width 22 height 10
select select "7"
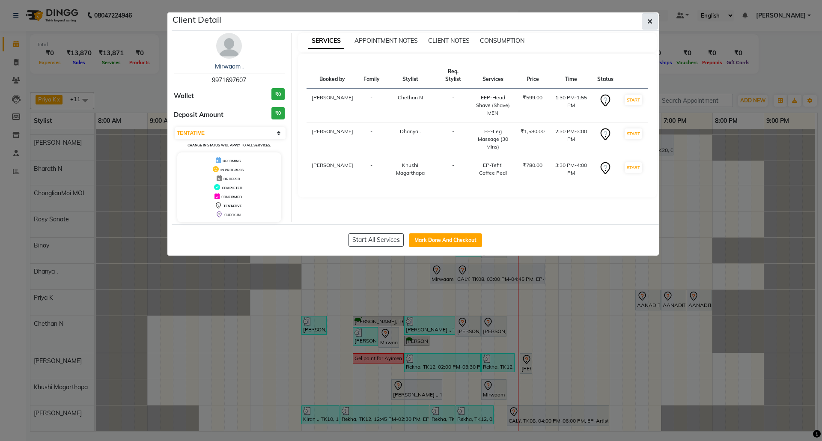
click at [655, 18] on button "button" at bounding box center [650, 21] width 16 height 16
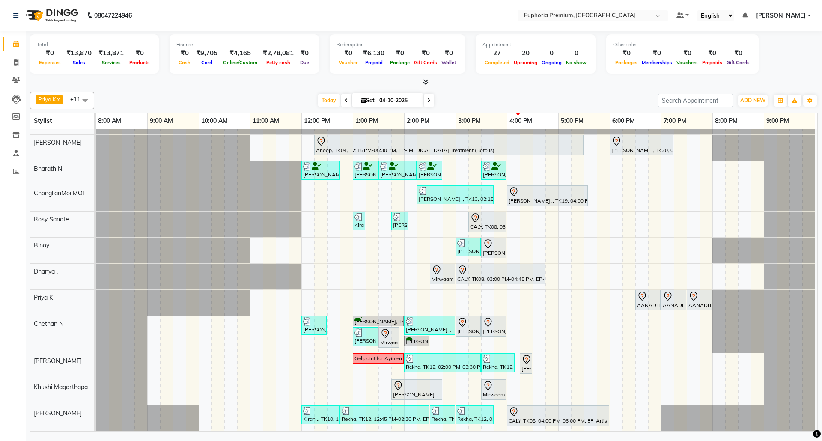
click at [428, 104] on span at bounding box center [429, 100] width 10 height 13
type input "05-10-2025"
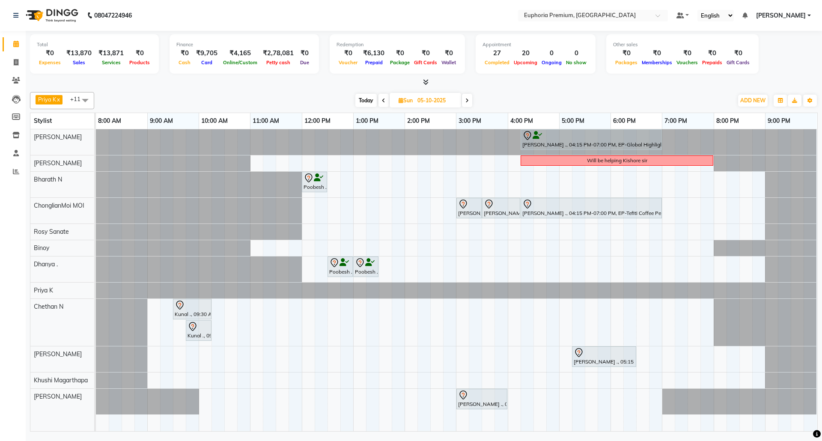
click at [96, 290] on div at bounding box center [96, 290] width 0 height 16
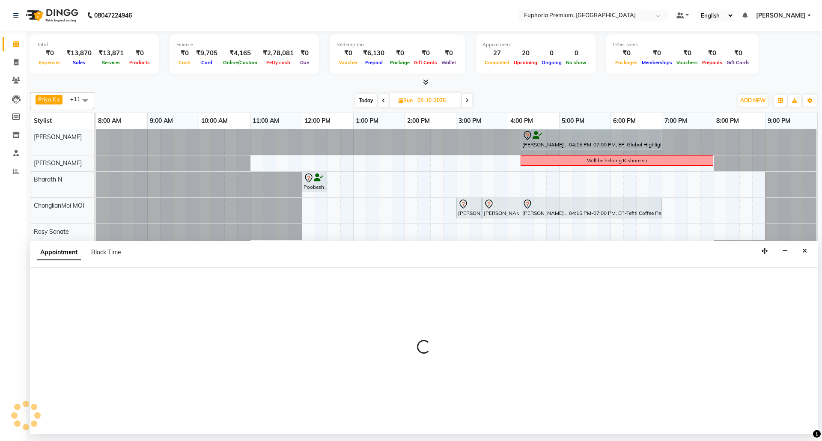
select select "71627"
select select "tentative"
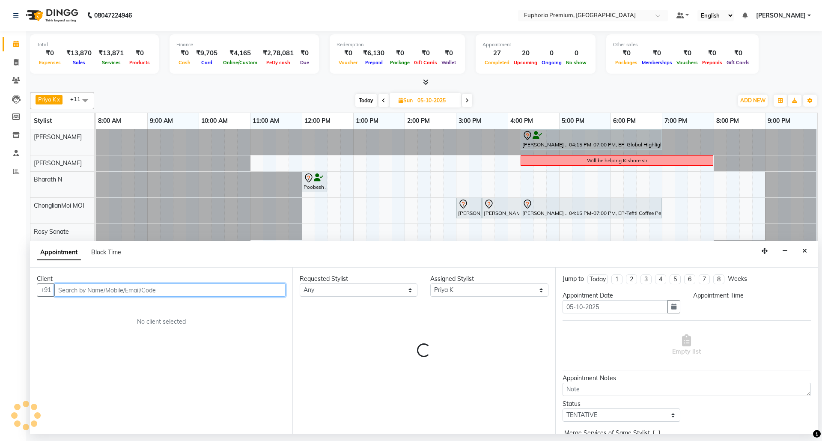
select select "690"
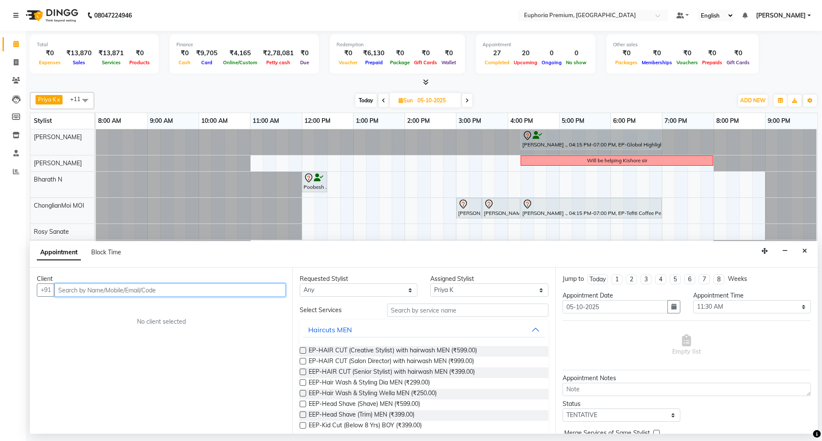
click at [131, 289] on input "text" at bounding box center [169, 289] width 231 height 13
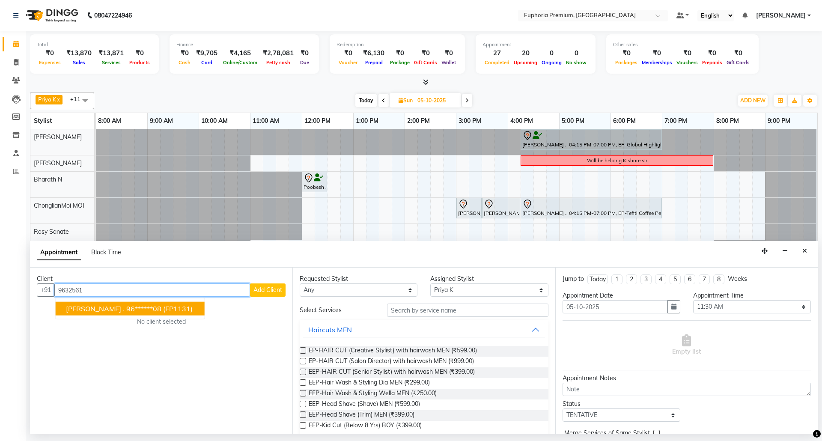
click at [128, 310] on ngb-highlight "96******08" at bounding box center [143, 308] width 35 height 9
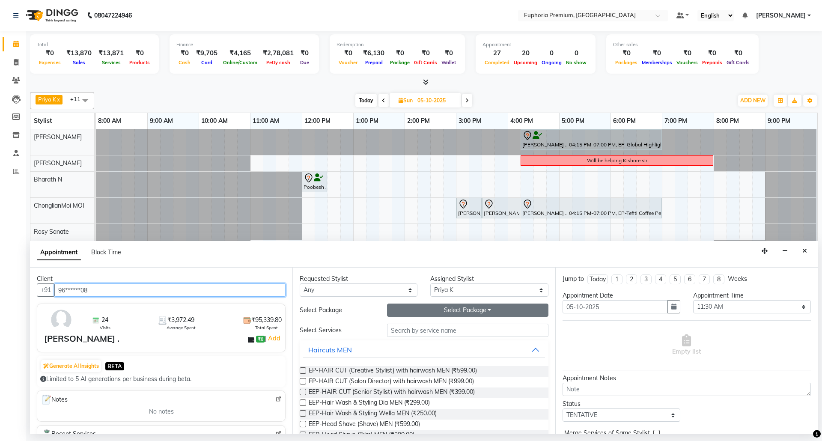
type input "96******08"
click at [484, 311] on button "Select Package Toggle Dropdown" at bounding box center [467, 309] width 161 height 13
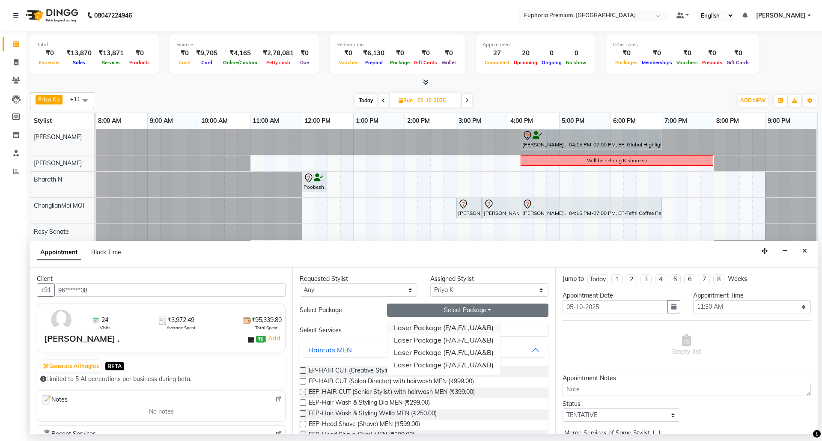
click at [439, 330] on li "Laser Package (F/A,F/L,U/A&B)" at bounding box center [443, 327] width 113 height 12
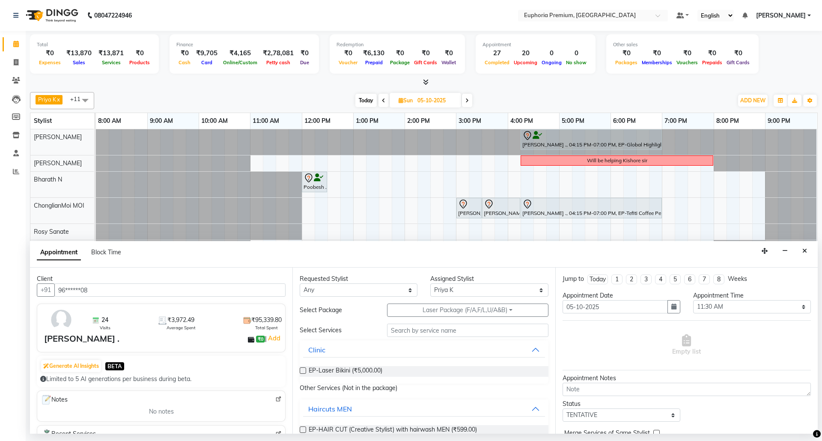
click at [303, 376] on div at bounding box center [303, 372] width 6 height 9
click at [304, 370] on label at bounding box center [303, 370] width 6 height 6
click at [304, 370] on input "checkbox" at bounding box center [303, 371] width 6 height 6
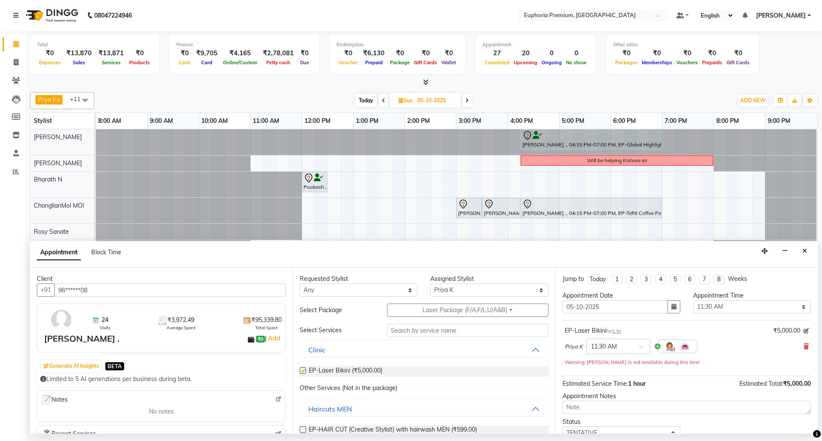
checkbox input "false"
click at [644, 344] on div at bounding box center [617, 345] width 63 height 9
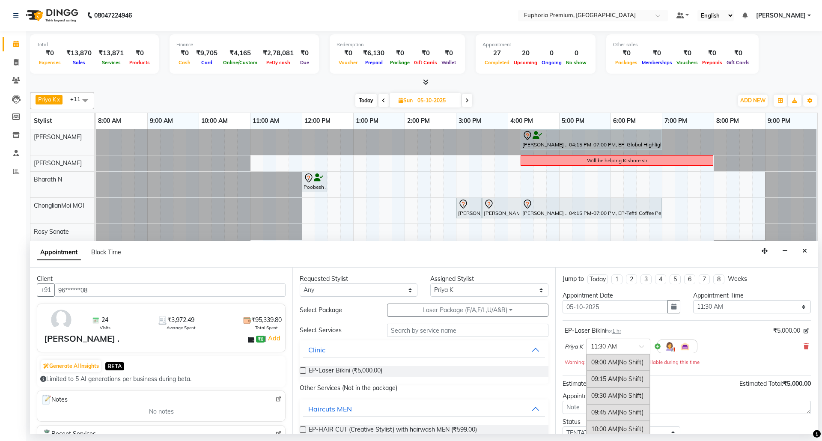
scroll to position [170, 0]
click at [609, 392] on div "12:00 PM (No Shift)" at bounding box center [617, 392] width 63 height 17
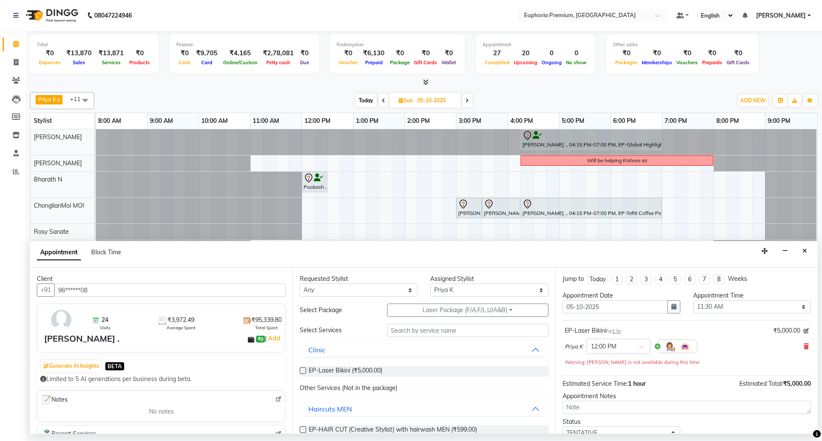
click at [716, 344] on div "Priya K × 12:00 PM" at bounding box center [687, 346] width 244 height 22
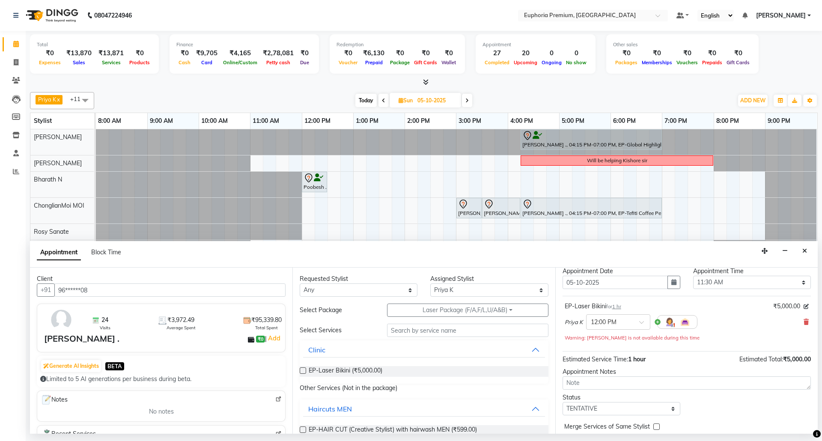
scroll to position [61, 0]
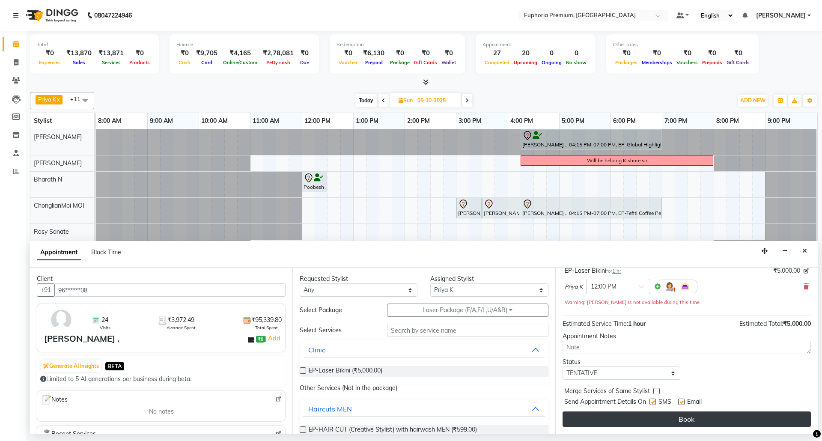
click at [714, 417] on button "Book" at bounding box center [686, 418] width 248 height 15
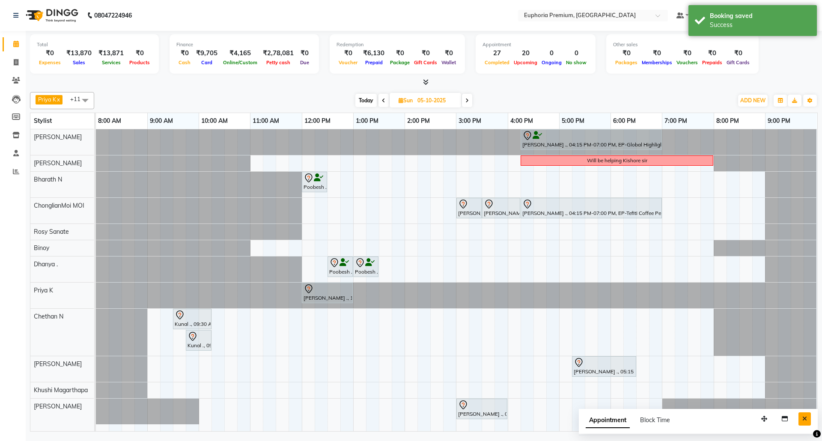
click at [805, 422] on icon "Close" at bounding box center [804, 419] width 5 height 6
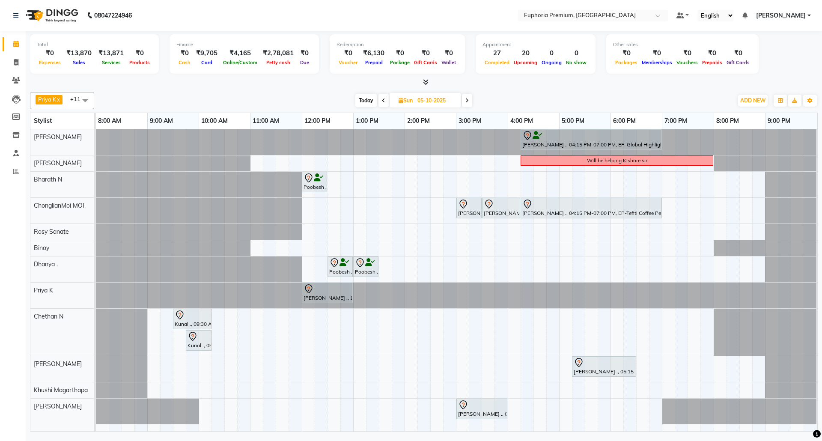
click at [367, 98] on span "Today" at bounding box center [365, 100] width 21 height 13
type input "04-10-2025"
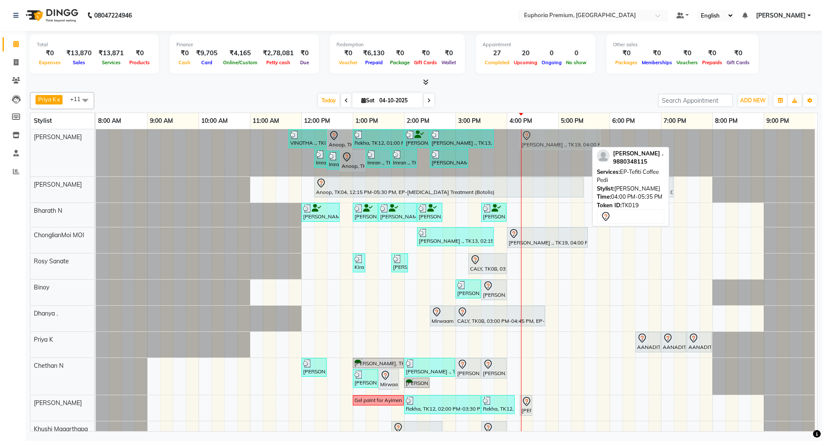
drag, startPoint x: 552, startPoint y: 144, endPoint x: 567, endPoint y: 145, distance: 15.0
click at [96, 145] on div "VINOTHA ., TK03, 11:45 AM-12:30 PM, EP-HAIR CUT (Creative Stylist) with hairwas…" at bounding box center [96, 152] width 0 height 47
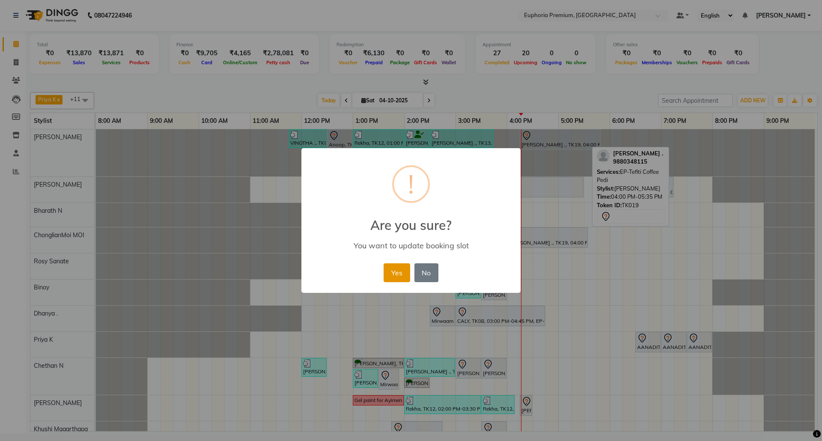
click at [406, 270] on button "Yes" at bounding box center [396, 272] width 26 height 19
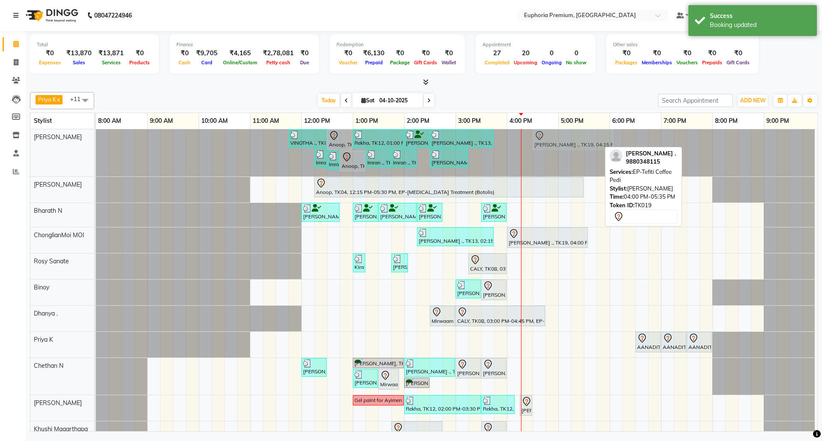
drag, startPoint x: 555, startPoint y: 141, endPoint x: 567, endPoint y: 141, distance: 12.4
click at [96, 141] on div "VINOTHA ., TK03, 11:45 AM-12:30 PM, EP-HAIR CUT (Creative Stylist) with hairwas…" at bounding box center [96, 152] width 0 height 47
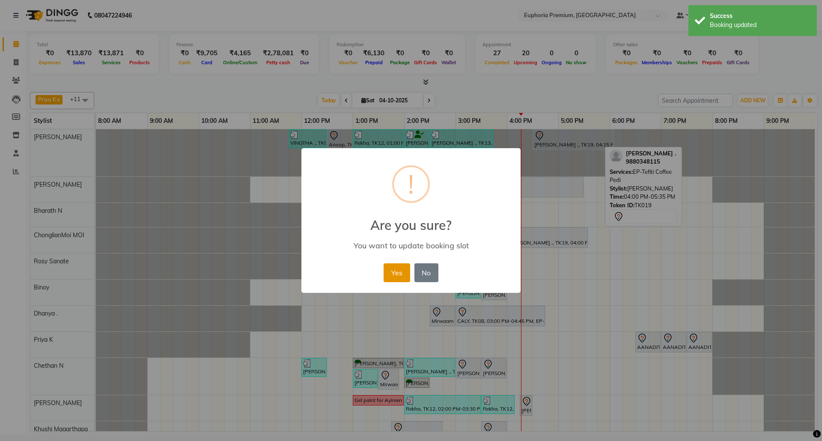
click at [395, 270] on button "Yes" at bounding box center [396, 272] width 26 height 19
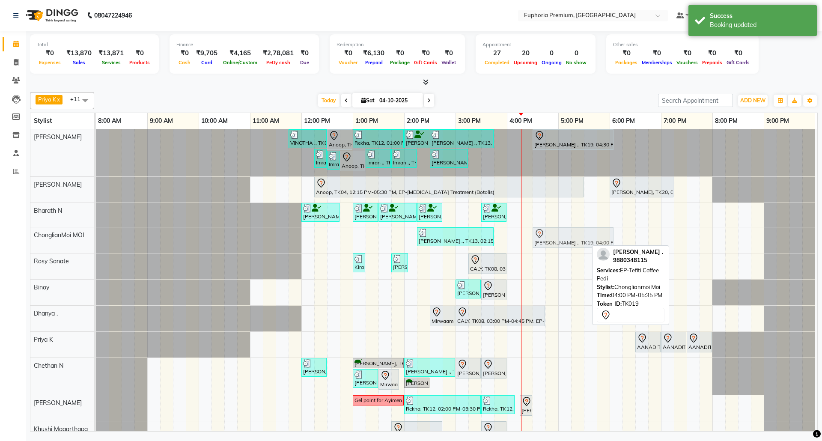
drag, startPoint x: 547, startPoint y: 239, endPoint x: 569, endPoint y: 240, distance: 21.8
click at [96, 240] on div "[PERSON_NAME] ., TK13, 02:15 PM-03:45 PM, EP-Pedipure Rose [PERSON_NAME] ., TK1…" at bounding box center [96, 240] width 0 height 26
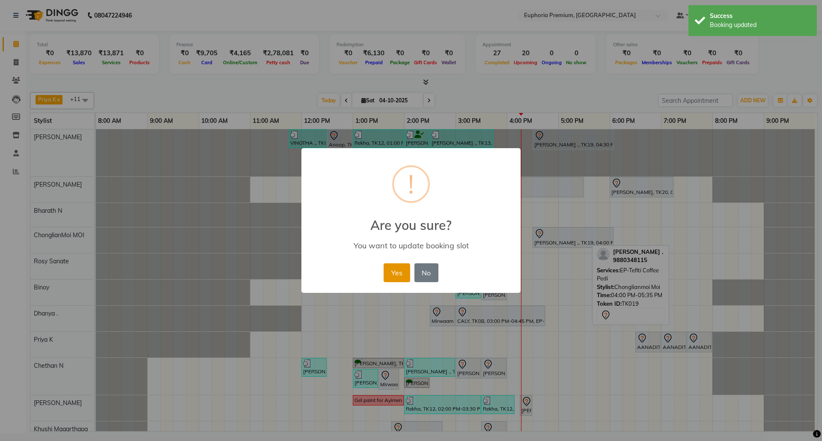
click at [404, 274] on button "Yes" at bounding box center [396, 272] width 26 height 19
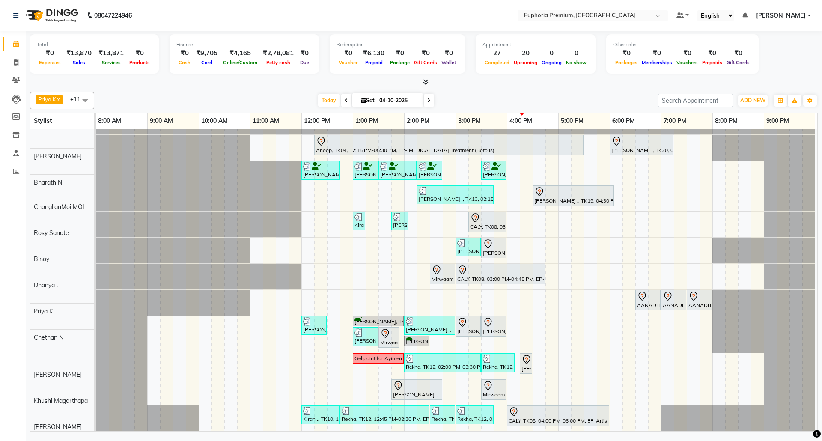
scroll to position [52, 0]
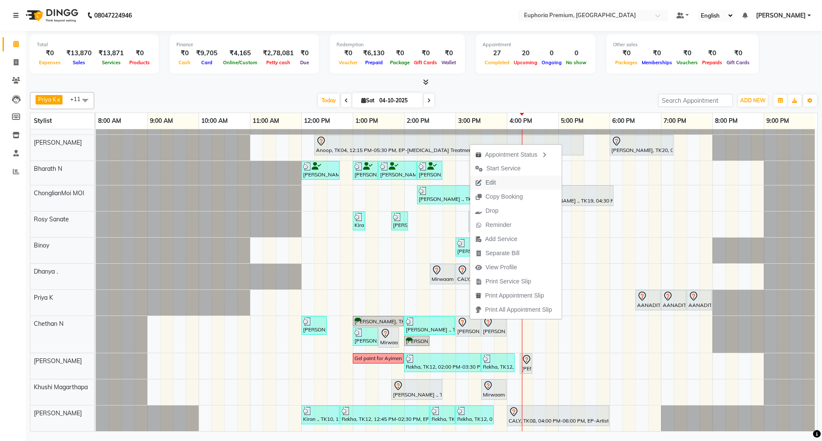
click at [504, 182] on button "Edit" at bounding box center [516, 182] width 92 height 14
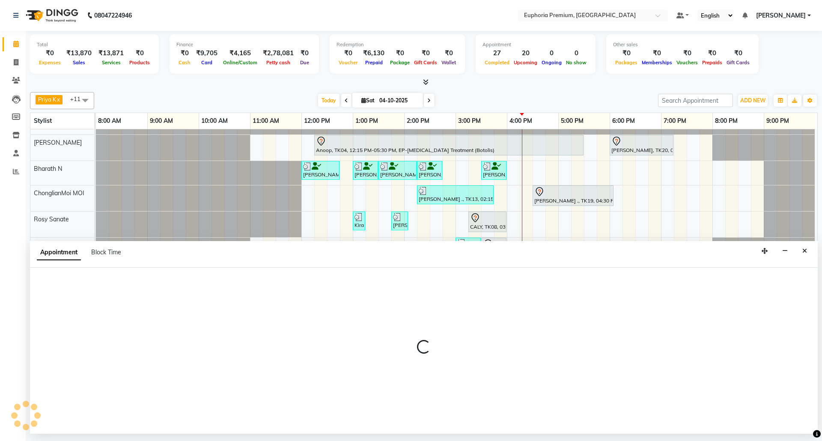
select select "tentative"
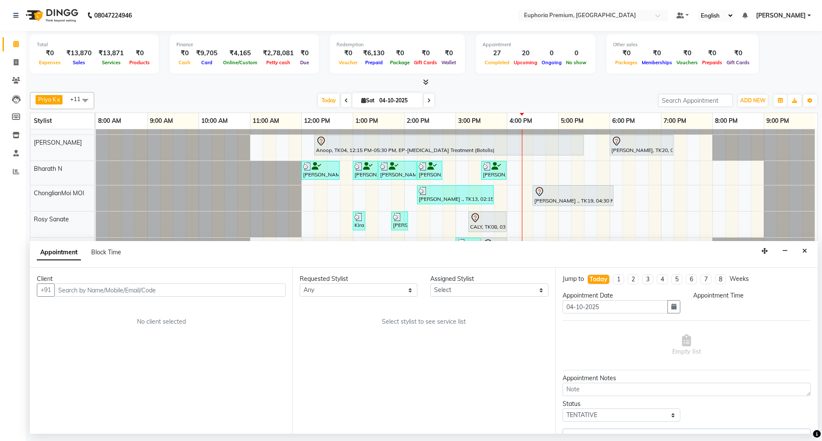
select select "74080"
select select "900"
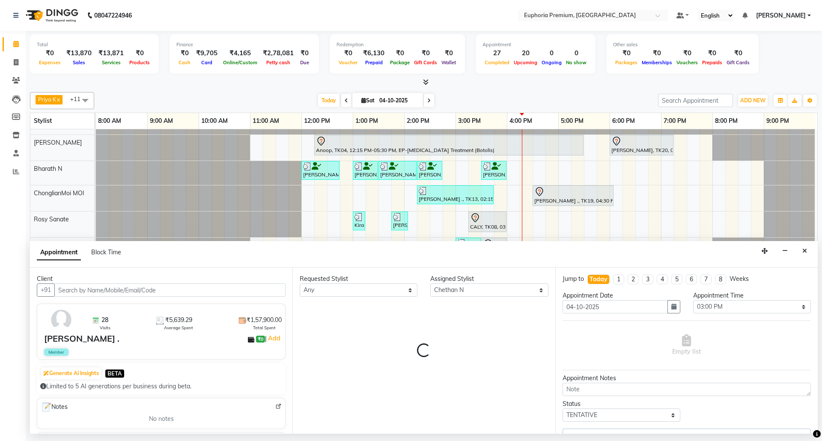
select select "4006"
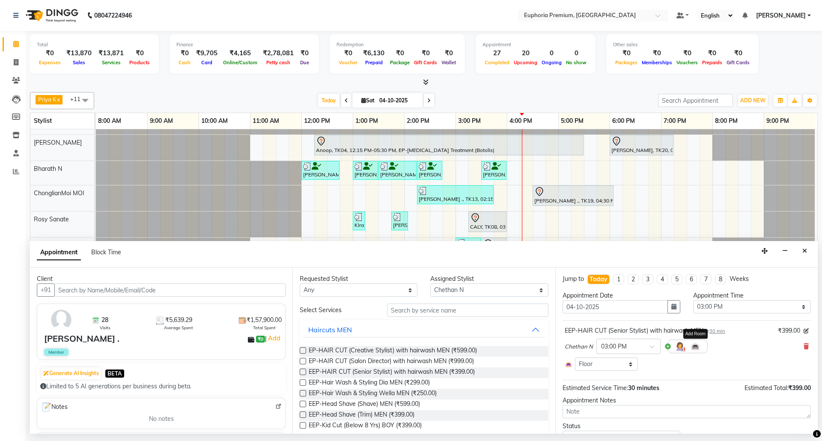
select select "4006"
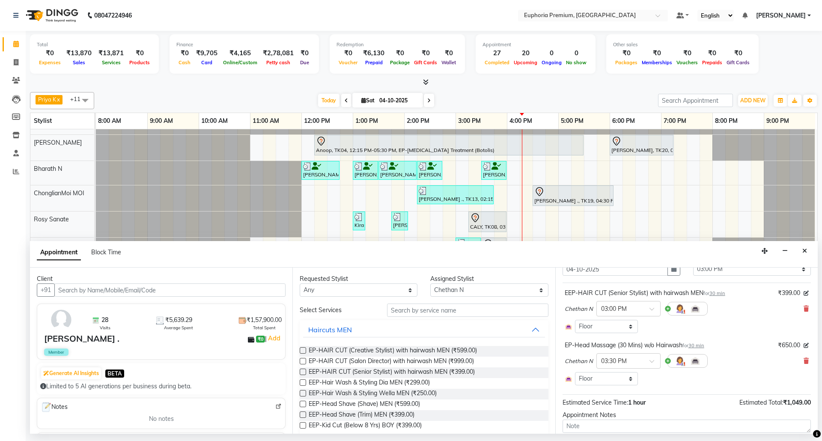
scroll to position [57, 0]
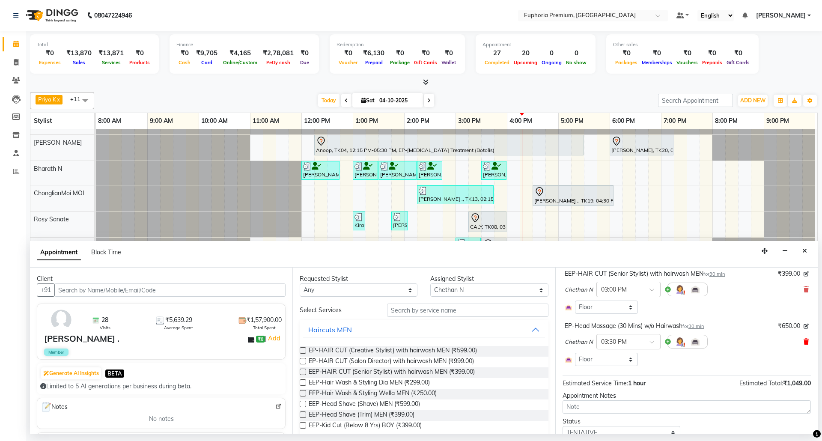
click at [803, 341] on icon at bounding box center [805, 342] width 5 height 6
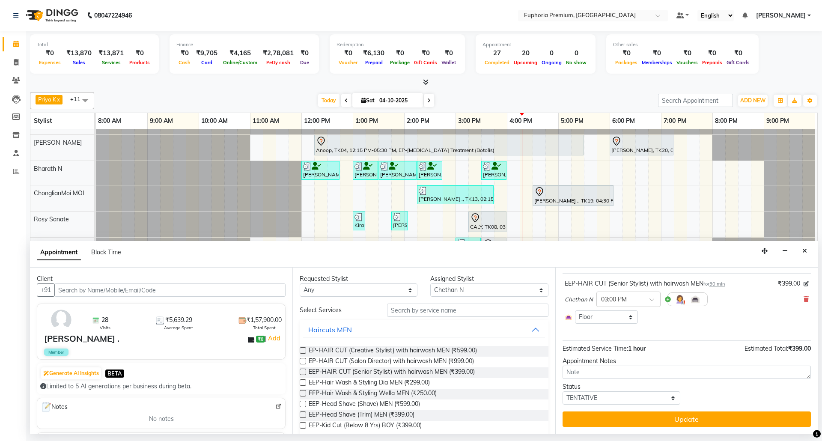
scroll to position [48, 0]
click at [486, 309] on input "text" at bounding box center [467, 309] width 161 height 13
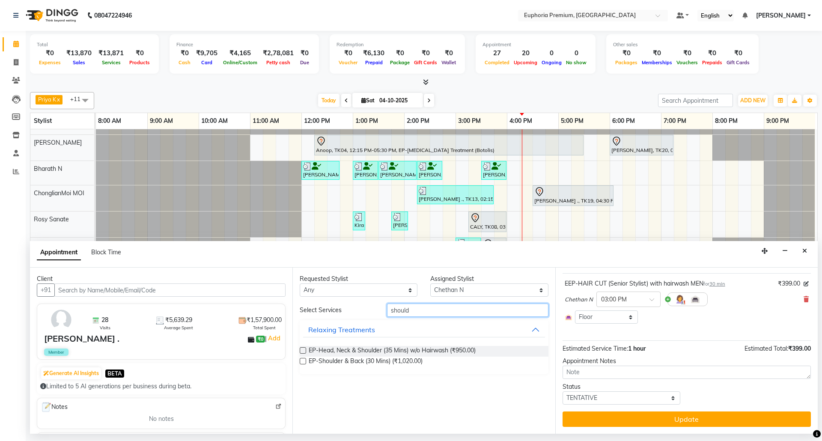
type input "should"
click at [302, 350] on label at bounding box center [303, 350] width 6 height 6
click at [302, 350] on input "checkbox" at bounding box center [303, 351] width 6 height 6
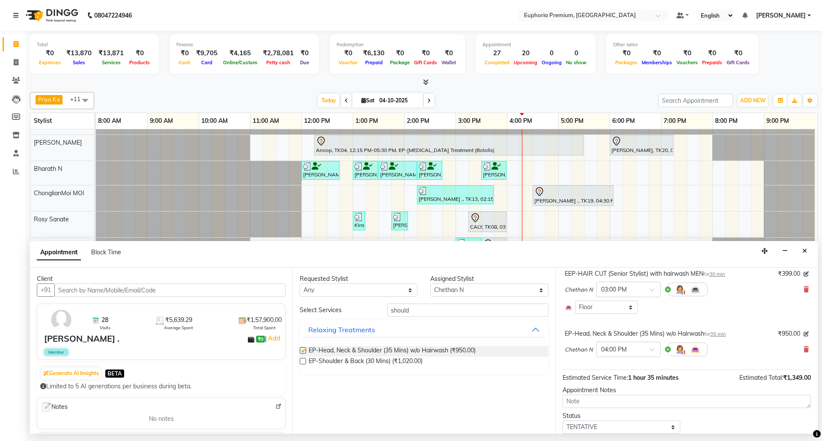
checkbox input "false"
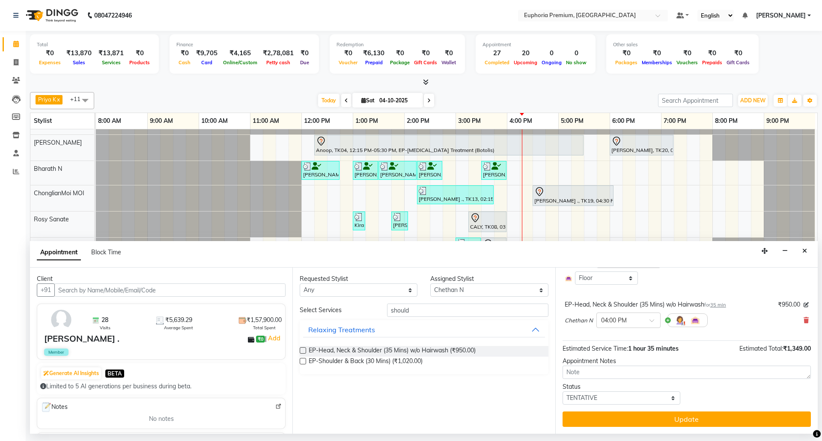
scroll to position [87, 0]
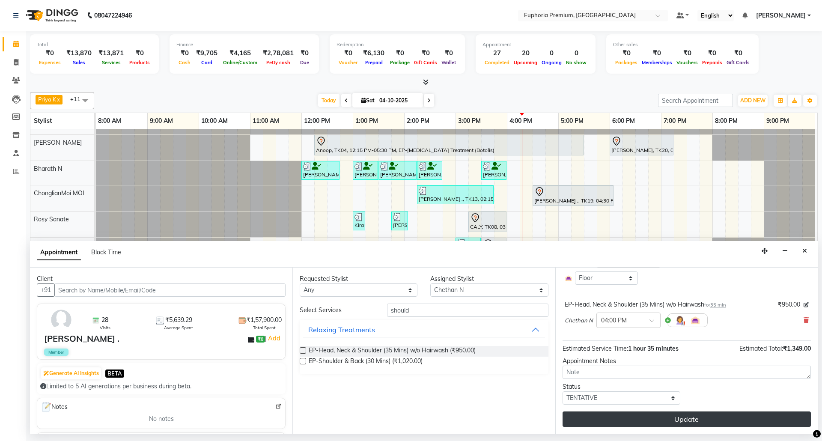
click at [674, 420] on button "Update" at bounding box center [686, 418] width 248 height 15
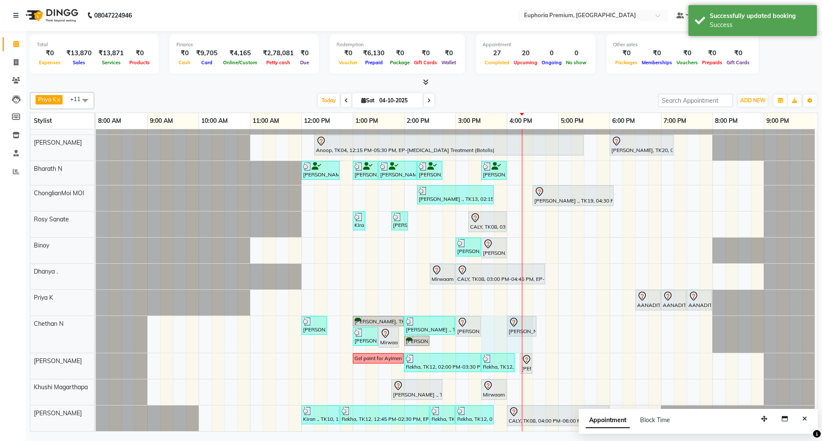
drag, startPoint x: 510, startPoint y: 317, endPoint x: 485, endPoint y: 318, distance: 24.8
click at [485, 318] on div "VINOTHA ., TK03, 11:45 AM-12:30 PM, EP-HAIR CUT (Creative Stylist) with hairwas…" at bounding box center [456, 259] width 721 height 344
select select "74080"
select select "930"
select select "tentative"
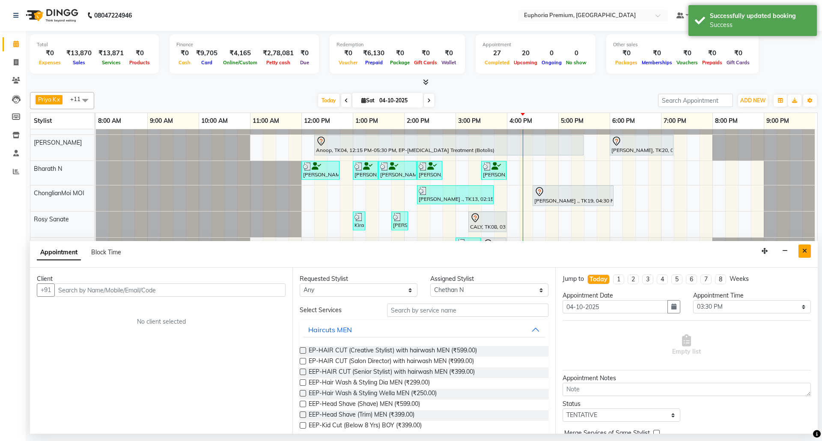
click at [805, 248] on button "Close" at bounding box center [804, 250] width 12 height 13
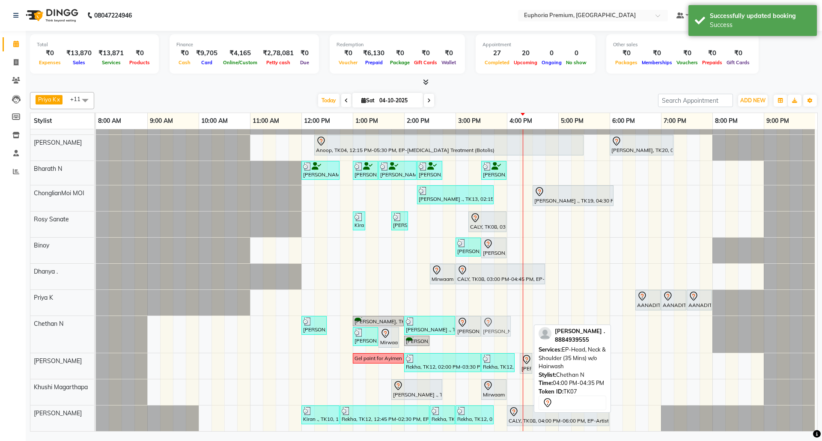
drag, startPoint x: 514, startPoint y: 313, endPoint x: 486, endPoint y: 315, distance: 27.4
click at [96, 316] on div "Aditya, TK05, 12:00 PM-12:30 PM, EEP-HAIR CUT (Senior Stylist) with hairwash ME…" at bounding box center [96, 334] width 0 height 37
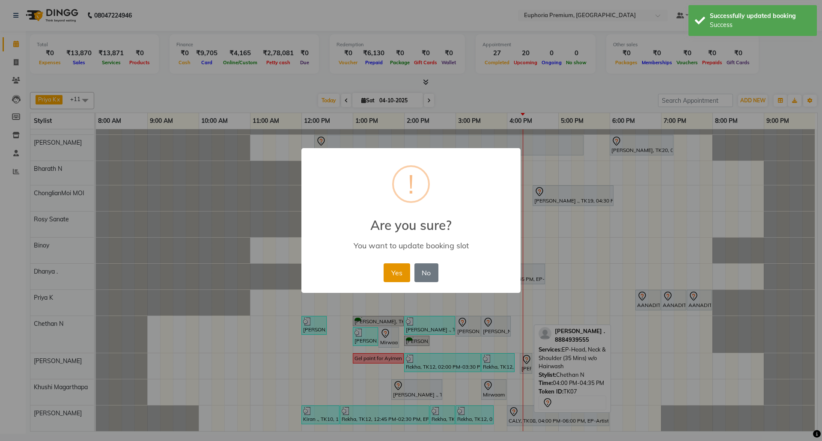
click at [399, 276] on button "Yes" at bounding box center [396, 272] width 26 height 19
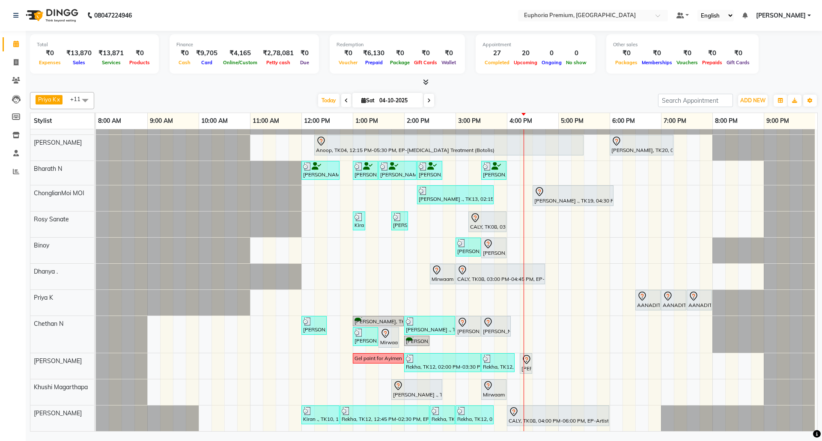
scroll to position [52, 0]
drag, startPoint x: 436, startPoint y: 380, endPoint x: 440, endPoint y: 382, distance: 4.5
click at [96, 383] on div "[PERSON_NAME] ., TK18, 01:45 PM-02:45 PM, EP-Tefiti Coffee Pedi Mirwaam ., TK17…" at bounding box center [96, 392] width 0 height 26
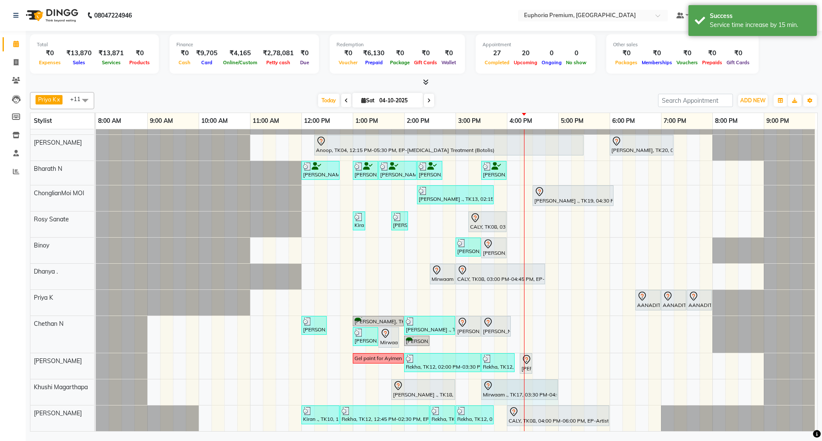
drag, startPoint x: 500, startPoint y: 383, endPoint x: 542, endPoint y: 381, distance: 41.6
click at [96, 381] on div "[PERSON_NAME] ., TK18, 01:45 PM-03:00 PM, EP-Tefiti Coffee Pedi Mirwaam ., TK17…" at bounding box center [96, 392] width 0 height 26
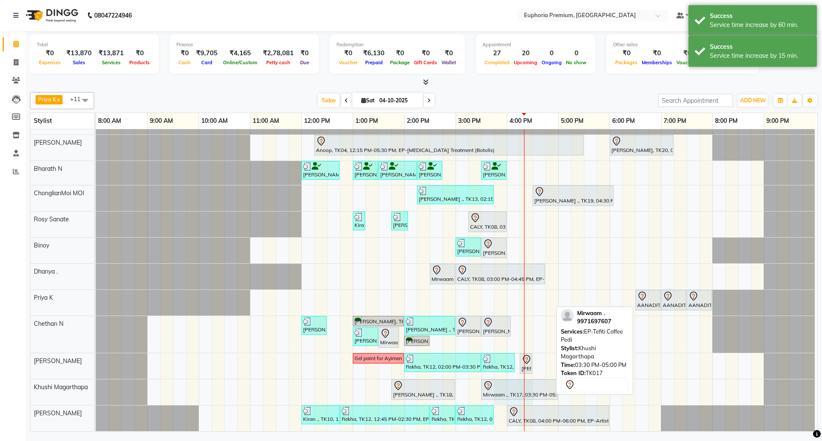
drag, startPoint x: 518, startPoint y: 378, endPoint x: 497, endPoint y: 383, distance: 21.4
click at [497, 383] on div "VINOTHA ., TK03, 11:45 AM-12:30 PM, EP-HAIR CUT (Creative Stylist) with hairwas…" at bounding box center [456, 259] width 721 height 344
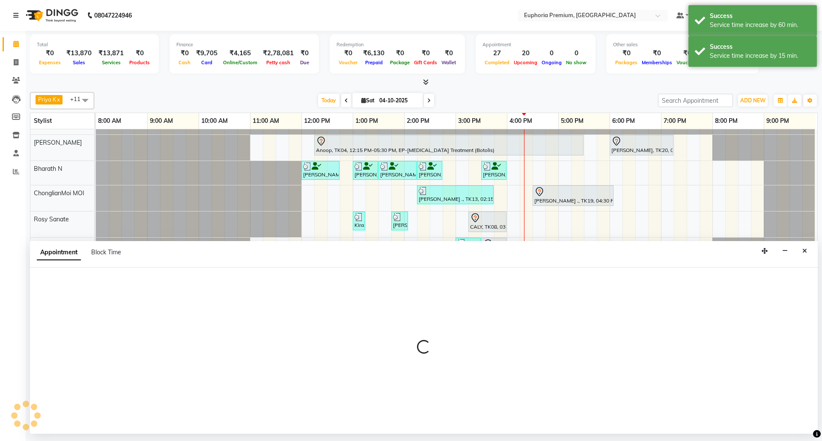
select select "86606"
select select "945"
select select "tentative"
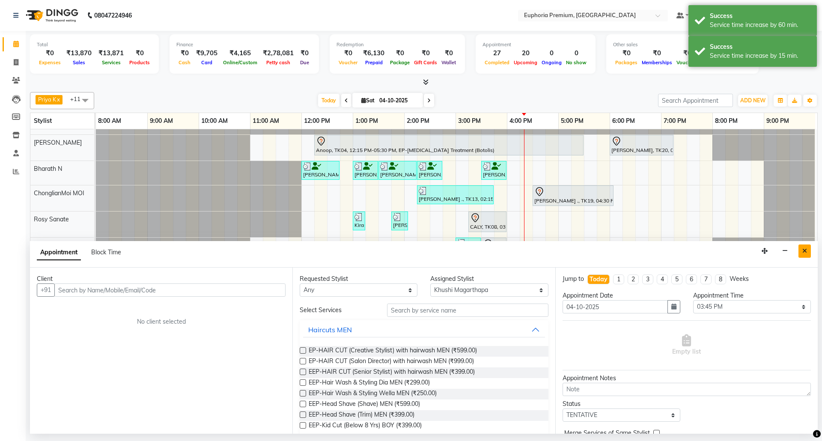
click at [805, 254] on icon "Close" at bounding box center [804, 251] width 5 height 6
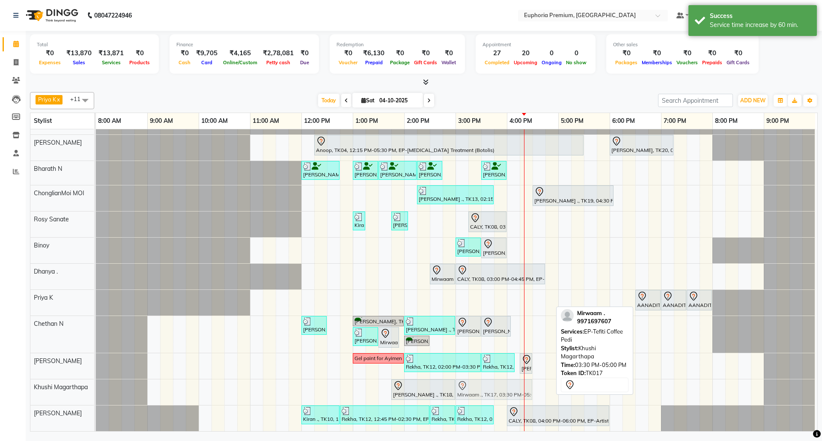
drag, startPoint x: 500, startPoint y: 379, endPoint x: 476, endPoint y: 384, distance: 24.4
click at [96, 384] on div "[PERSON_NAME] ., TK18, 01:45 PM-03:00 PM, EP-Tefiti Coffee Pedi Mirwaam ., TK17…" at bounding box center [96, 392] width 0 height 26
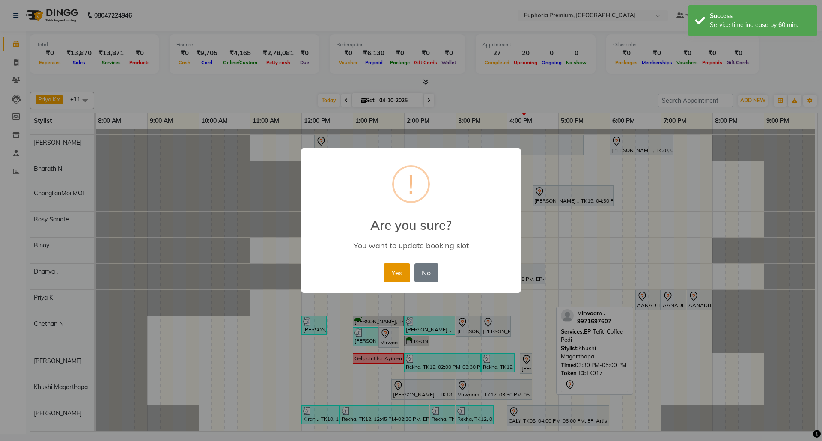
click at [401, 268] on button "Yes" at bounding box center [396, 272] width 26 height 19
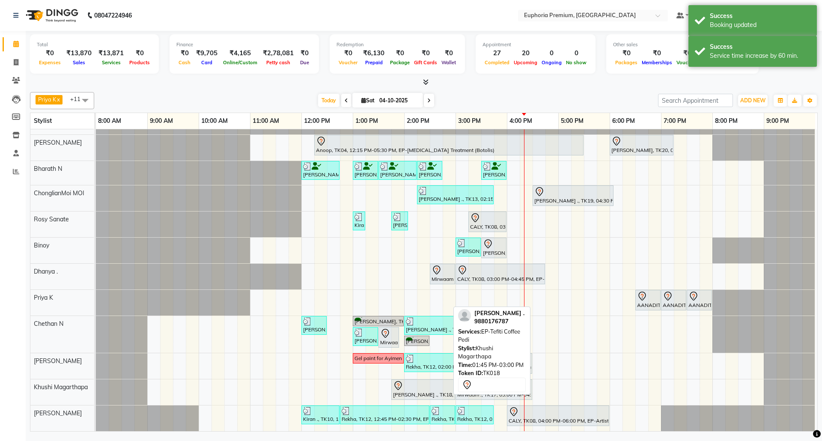
click at [423, 387] on div "[PERSON_NAME] ., TK18, 01:45 PM-03:00 PM, EP-Tefiti Coffee Pedi" at bounding box center [423, 389] width 62 height 18
select select "7"
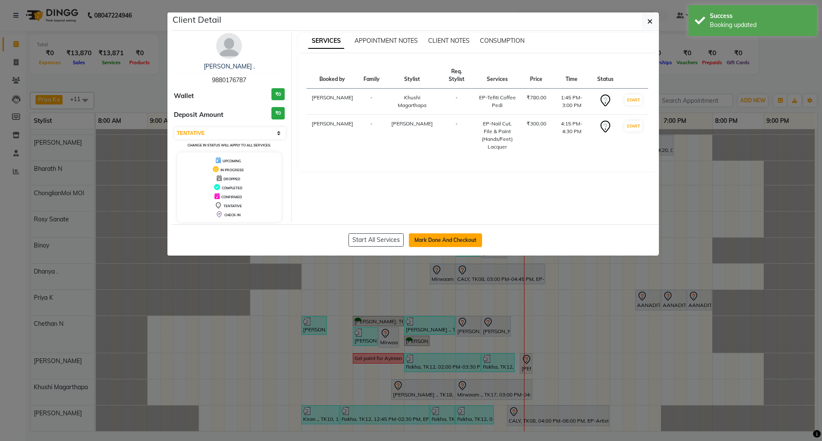
click at [458, 241] on button "Mark Done And Checkout" at bounding box center [445, 240] width 73 height 14
select select "7925"
select select "service"
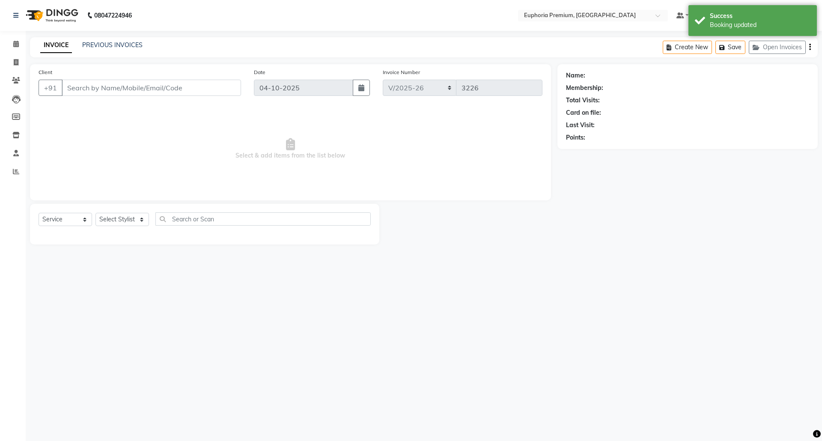
type input "98******87"
select select "91459"
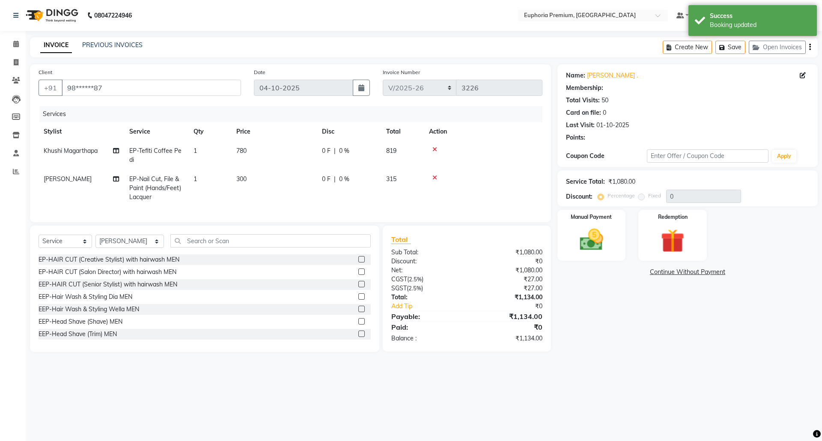
select select "1: Object"
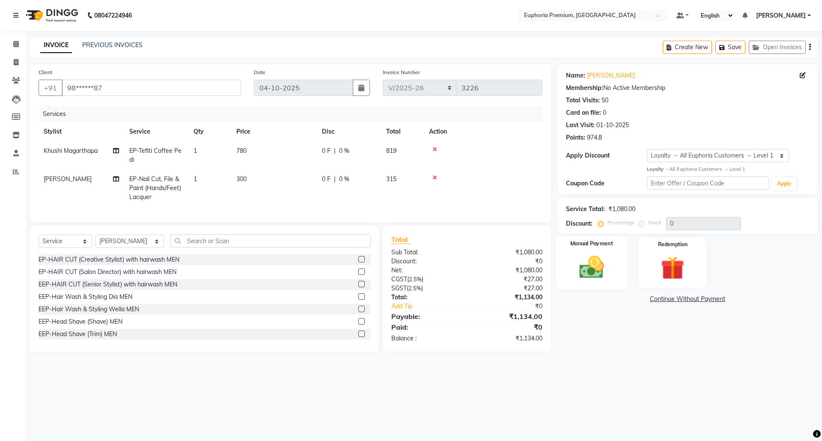
click at [598, 268] on img at bounding box center [591, 267] width 40 height 28
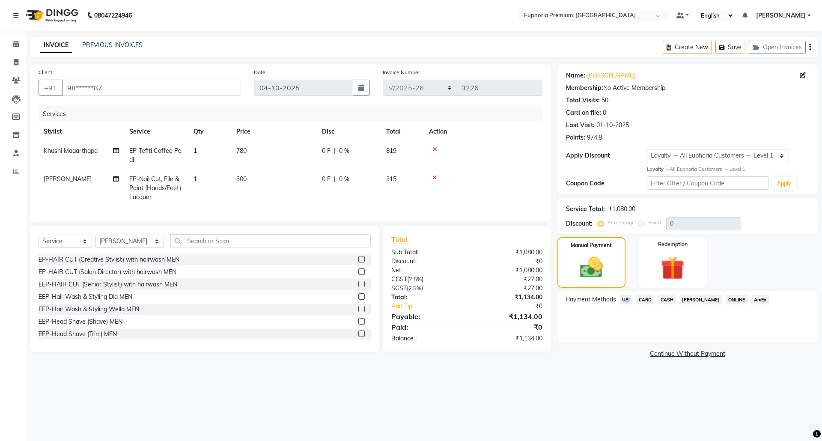
click at [624, 298] on span "UPI" at bounding box center [625, 299] width 13 height 10
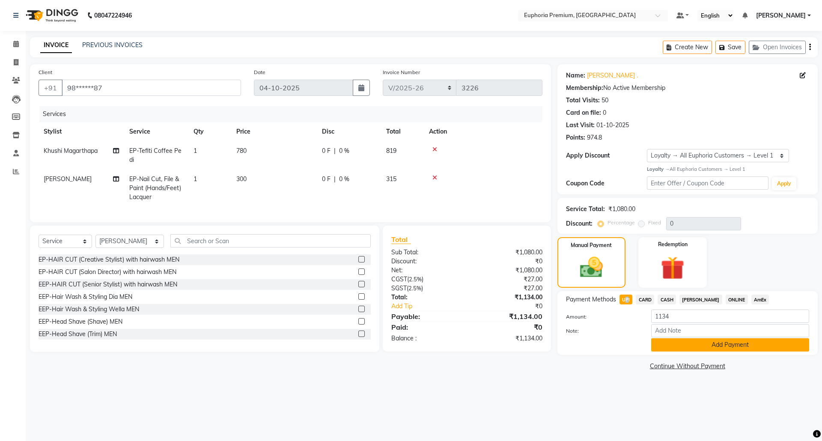
click at [734, 343] on button "Add Payment" at bounding box center [730, 344] width 158 height 13
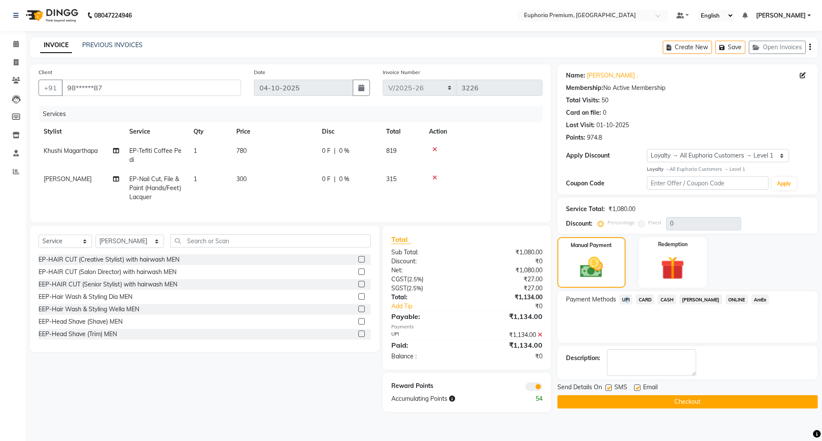
click at [698, 399] on button "Checkout" at bounding box center [687, 401] width 260 height 13
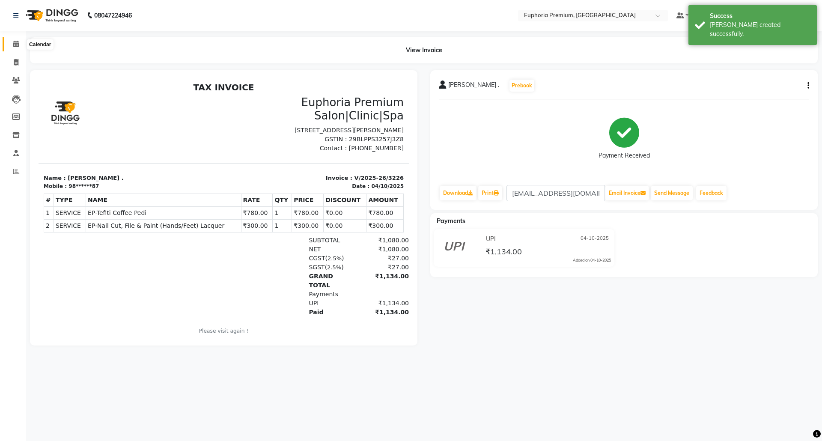
click at [14, 45] on icon at bounding box center [16, 44] width 6 height 6
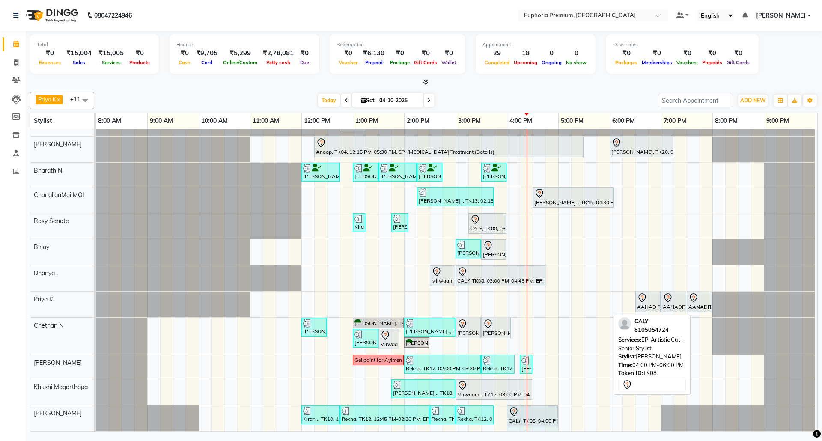
scroll to position [51, 0]
drag, startPoint x: 608, startPoint y: 403, endPoint x: 552, endPoint y: 404, distance: 56.1
click at [96, 405] on div "Kiran ., TK10, 12:00 PM-12:45 PM, EP-Artistic Cut - Senior Stylist Rekha, TK12,…" at bounding box center [96, 418] width 0 height 26
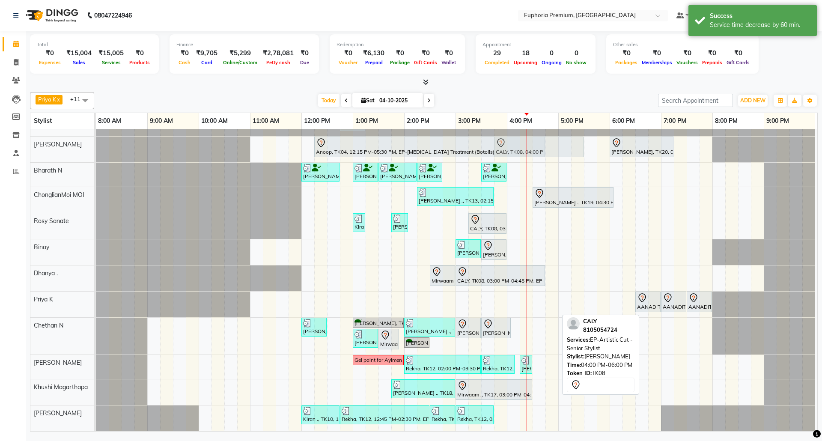
scroll to position [41, 0]
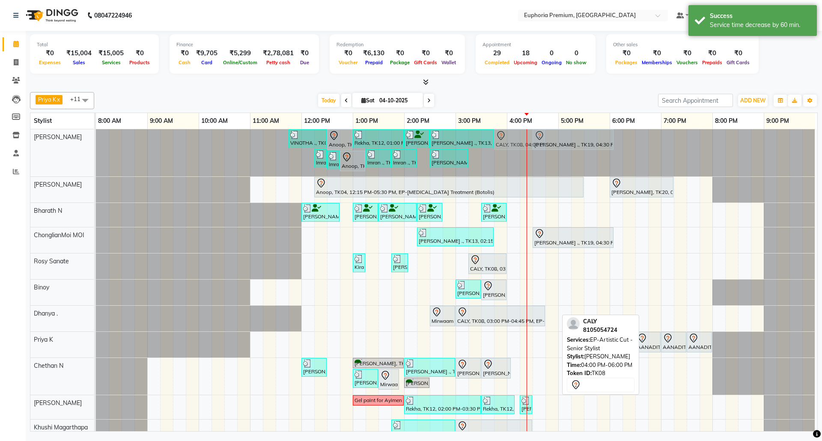
drag, startPoint x: 538, startPoint y: 404, endPoint x: 520, endPoint y: 166, distance: 239.0
click at [520, 166] on tbody "VINOTHA ., TK03, 11:45 AM-12:30 PM, EP-HAIR CUT (Creative Stylist) with hairwas…" at bounding box center [455, 300] width 719 height 342
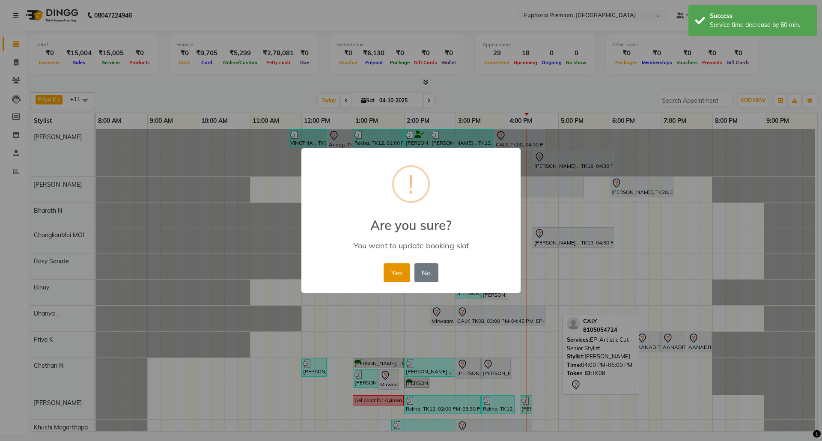
click at [401, 269] on button "Yes" at bounding box center [396, 272] width 26 height 19
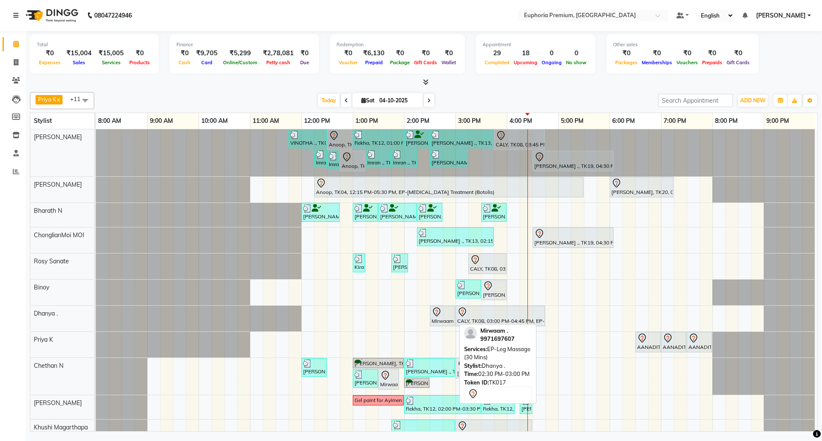
click at [444, 317] on div at bounding box center [442, 312] width 22 height 10
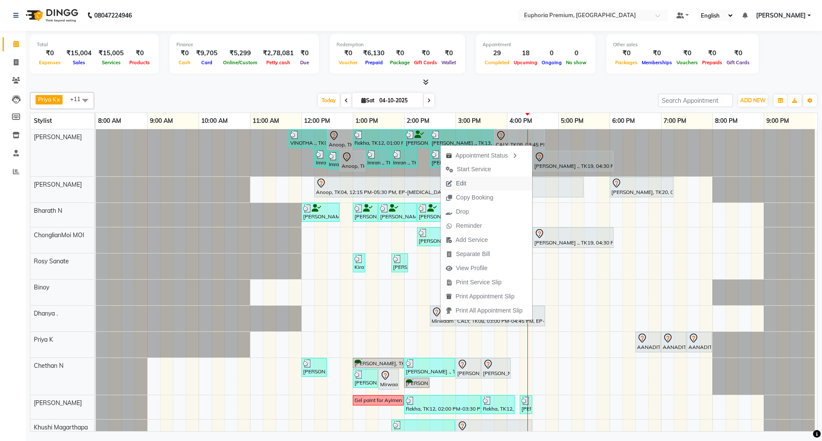
click at [468, 185] on span "Edit" at bounding box center [455, 183] width 31 height 14
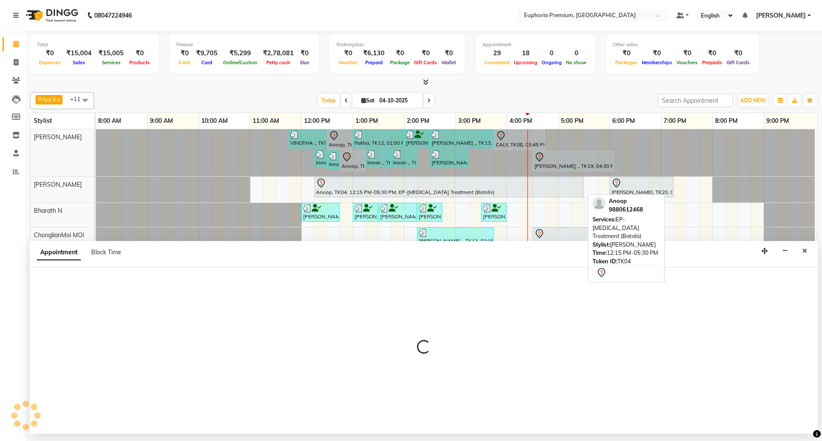
select select "tentative"
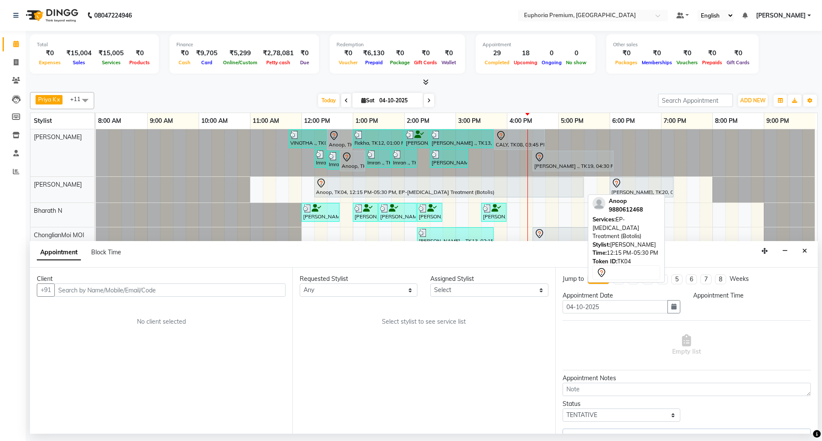
select select "86606"
select select "810"
select select "4006"
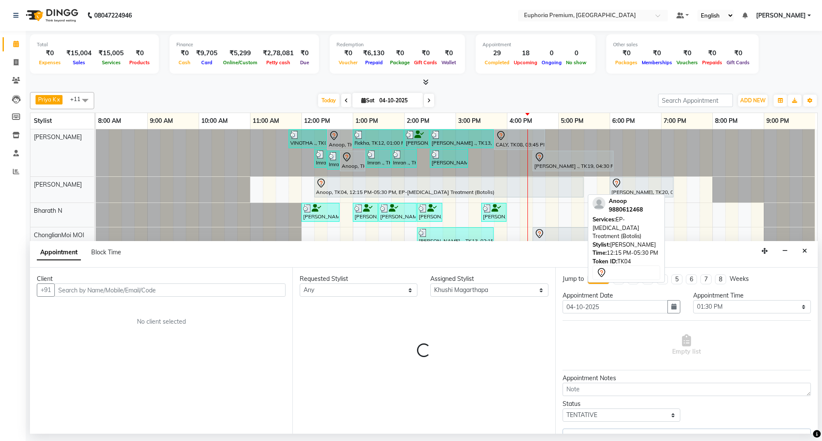
select select "4006"
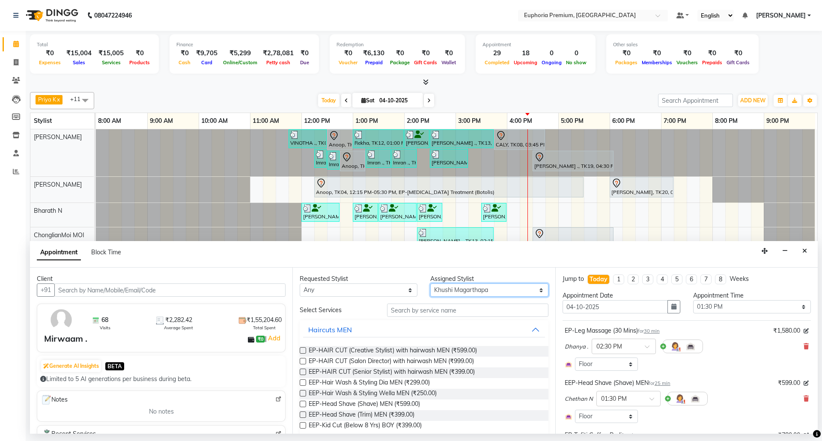
click at [487, 287] on select "Select [PERSON_NAME] N [PERSON_NAME] N ChonglianMoi MOI [PERSON_NAME] . [PERSON…" at bounding box center [489, 289] width 118 height 13
select select "74080"
click at [430, 284] on select "Select [PERSON_NAME] N [PERSON_NAME] N ChonglianMoi MOI [PERSON_NAME] . [PERSON…" at bounding box center [489, 289] width 118 height 13
click at [456, 309] on input "text" at bounding box center [467, 309] width 161 height 13
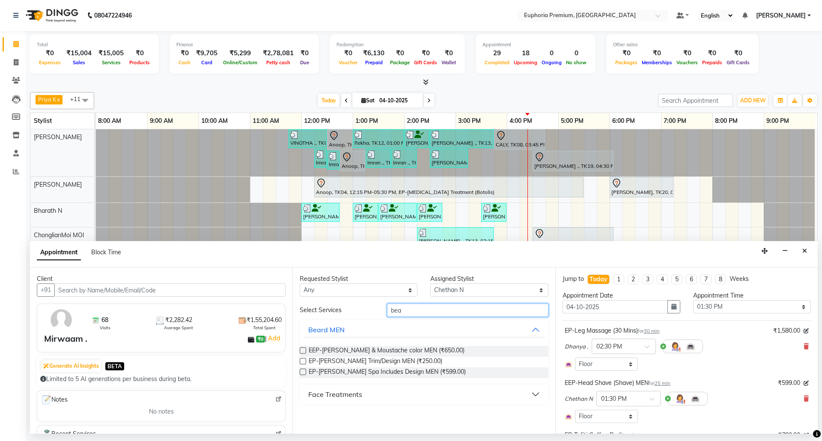
type input "bea"
click at [304, 360] on label at bounding box center [303, 361] width 6 height 6
click at [304, 360] on input "checkbox" at bounding box center [303, 362] width 6 height 6
checkbox input "false"
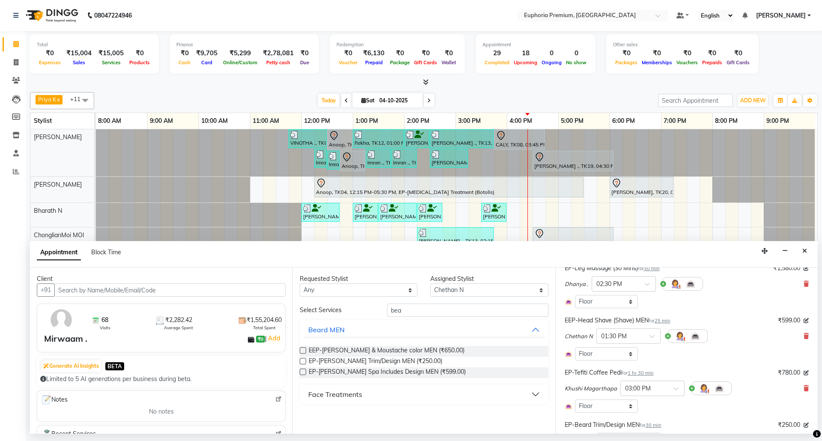
scroll to position [184, 0]
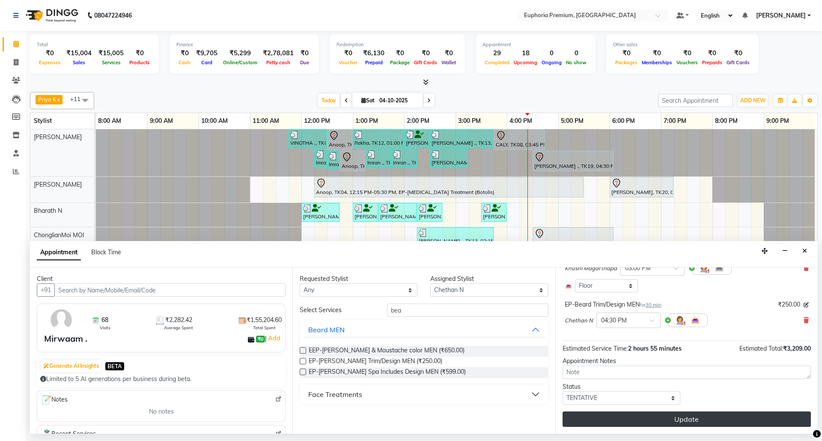
click at [689, 416] on button "Update" at bounding box center [686, 418] width 248 height 15
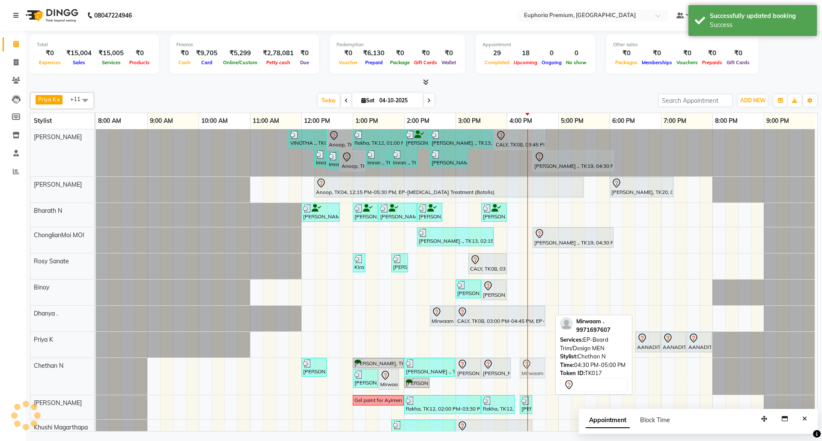
drag, startPoint x: 538, startPoint y: 369, endPoint x: 523, endPoint y: 372, distance: 14.9
click at [96, 372] on div "Aditya, TK05, 12:00 PM-12:30 PM, EEP-HAIR CUT (Senior Stylist) with hairwash ME…" at bounding box center [96, 376] width 0 height 37
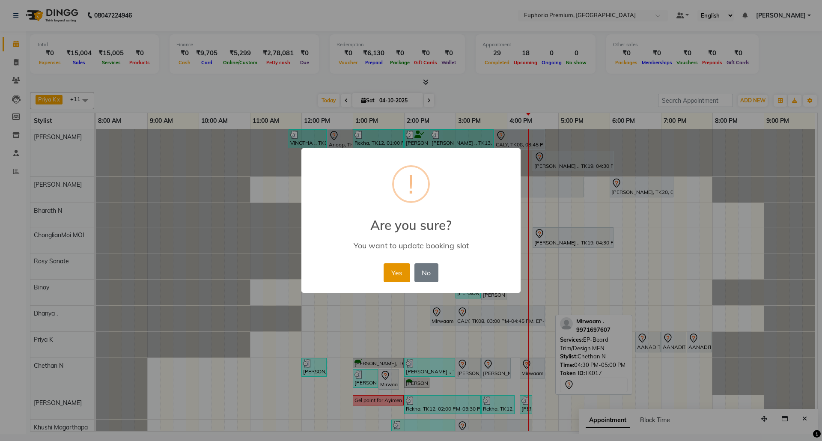
click at [402, 264] on button "Yes" at bounding box center [396, 272] width 26 height 19
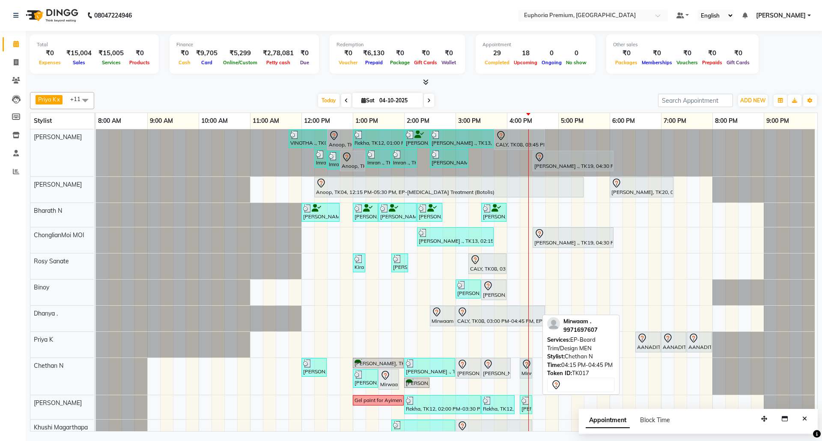
drag, startPoint x: 536, startPoint y: 370, endPoint x: 522, endPoint y: 370, distance: 14.1
click at [96, 370] on div "Aditya, TK05, 12:00 PM-12:30 PM, EEP-HAIR CUT (Senior Stylist) with hairwash ME…" at bounding box center [96, 376] width 0 height 37
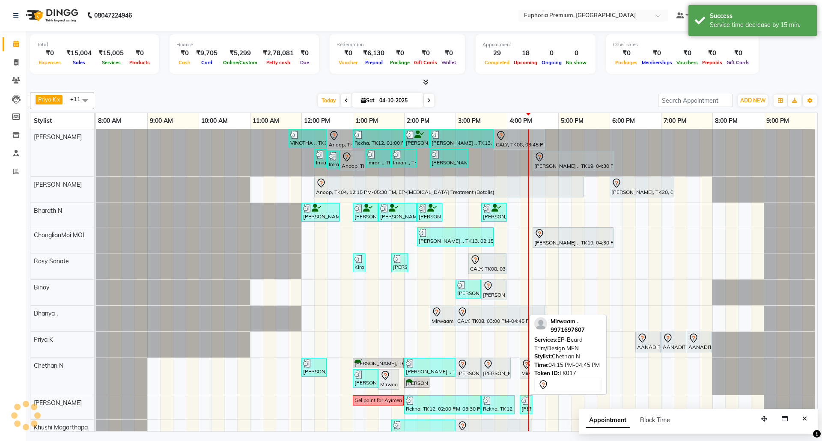
click at [521, 369] on icon at bounding box center [526, 364] width 10 height 10
select select "7"
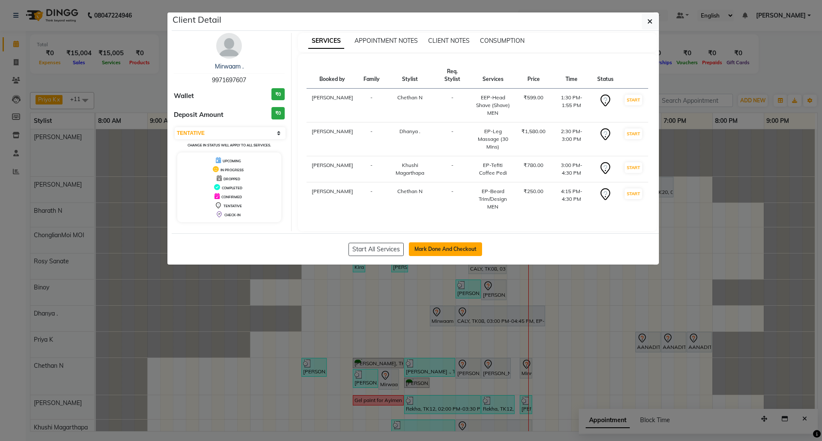
click at [463, 252] on button "Mark Done And Checkout" at bounding box center [445, 249] width 73 height 14
select select "service"
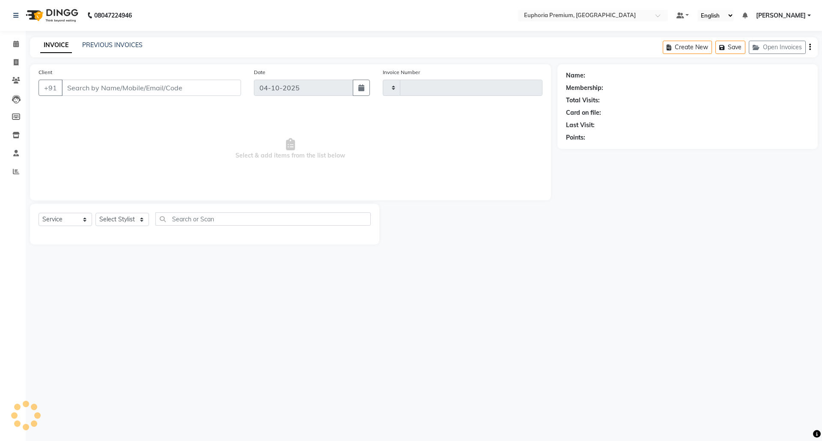
type input "3227"
select select "7925"
type input "99******07"
select select "74080"
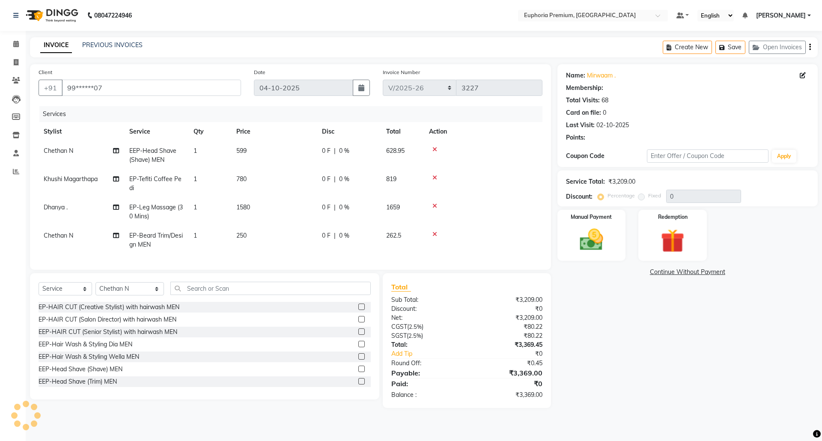
select select "1: Object"
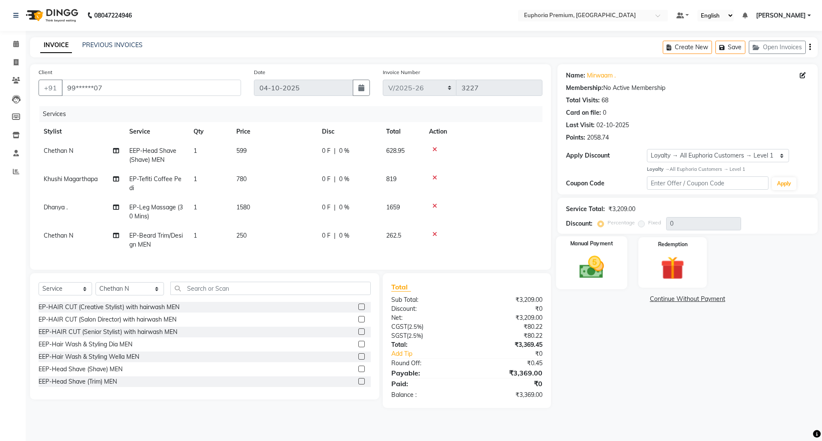
click at [608, 264] on img at bounding box center [591, 267] width 40 height 28
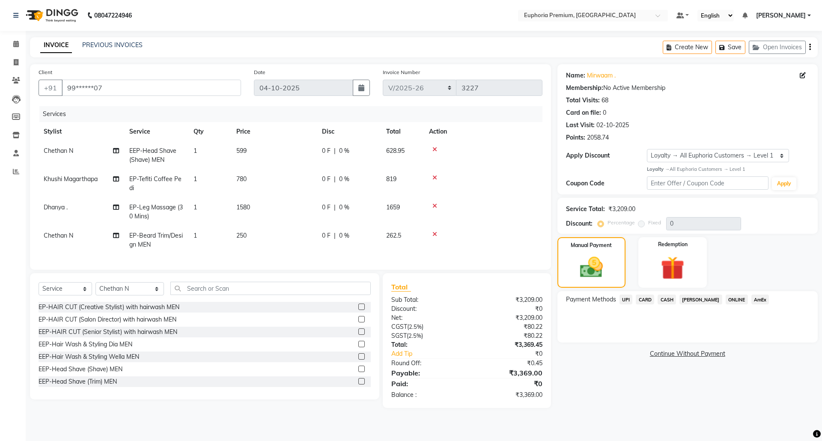
click at [644, 298] on span "CARD" at bounding box center [645, 299] width 18 height 10
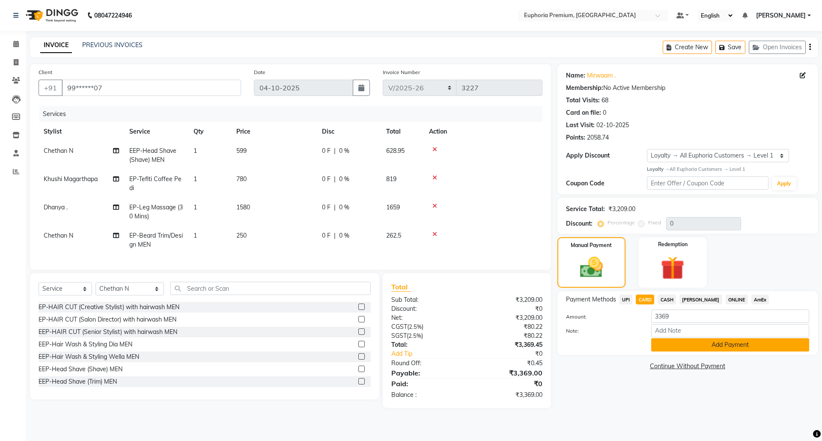
click at [724, 348] on button "Add Payment" at bounding box center [730, 344] width 158 height 13
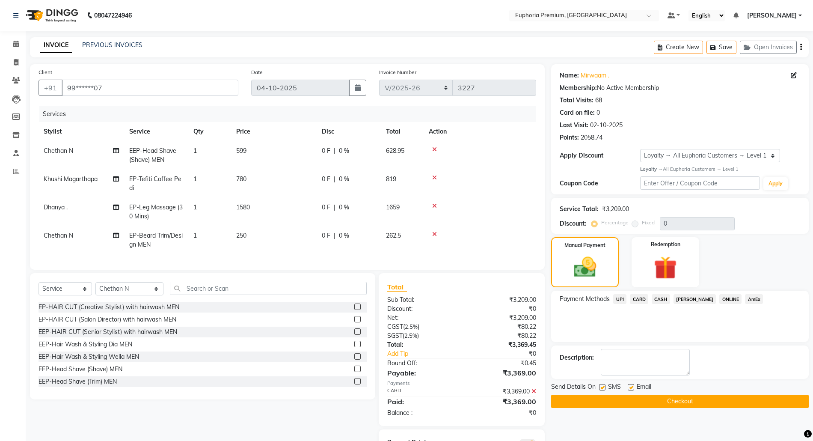
click at [682, 399] on button "Checkout" at bounding box center [680, 401] width 258 height 13
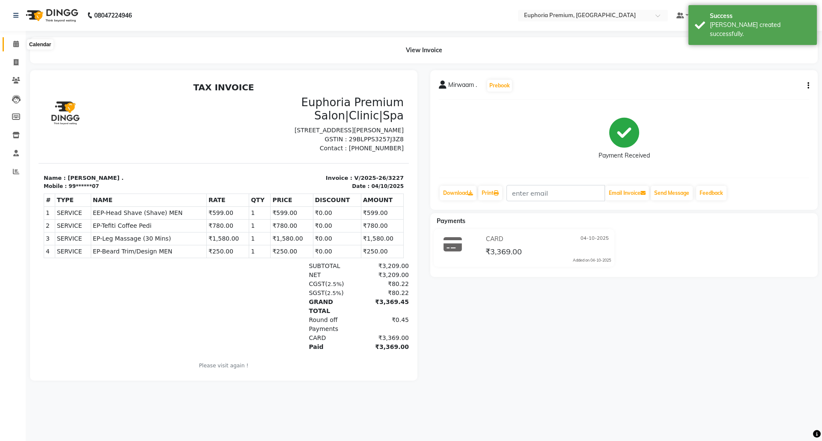
click at [16, 42] on icon at bounding box center [16, 44] width 6 height 6
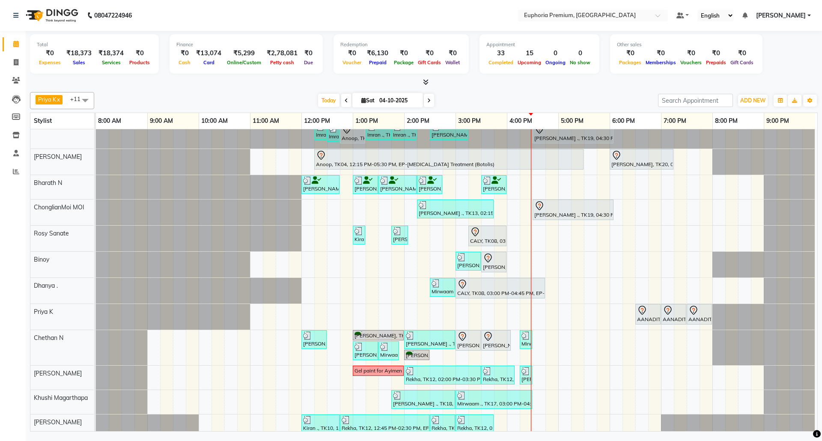
scroll to position [11, 0]
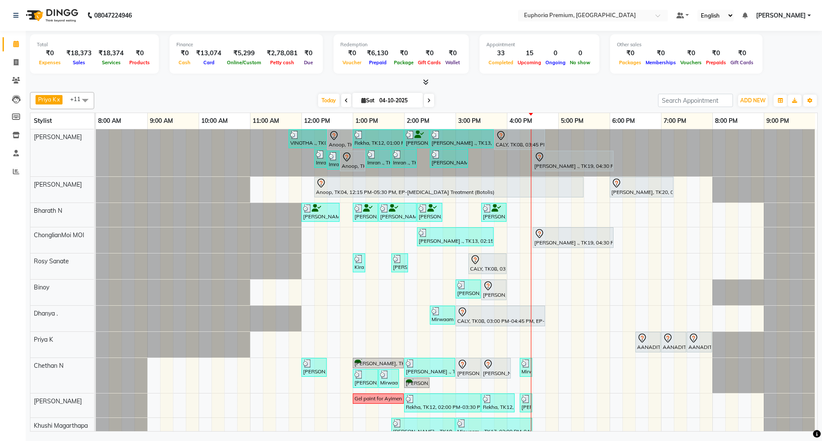
click at [798, 17] on span "[PERSON_NAME]" at bounding box center [781, 15] width 50 height 9
click at [774, 62] on link "Sign out" at bounding box center [767, 58] width 78 height 13
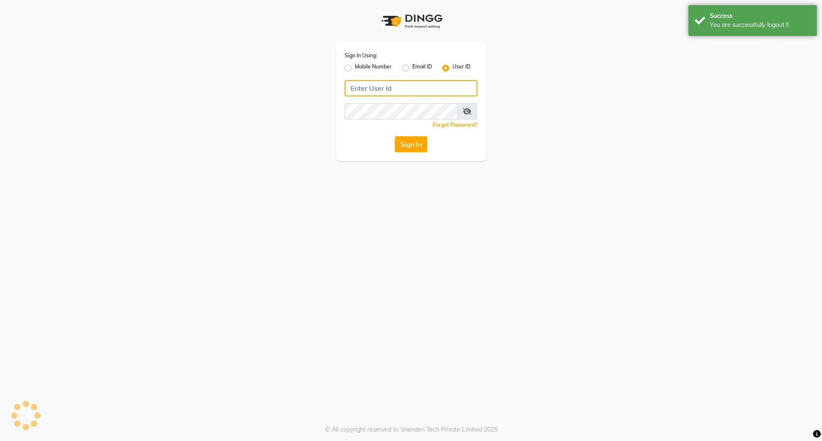
type input "8073170422"
click at [355, 68] on label "Mobile Number" at bounding box center [373, 68] width 37 height 10
click at [355, 68] on input "Mobile Number" at bounding box center [358, 66] width 6 height 6
radio input "true"
radio input "false"
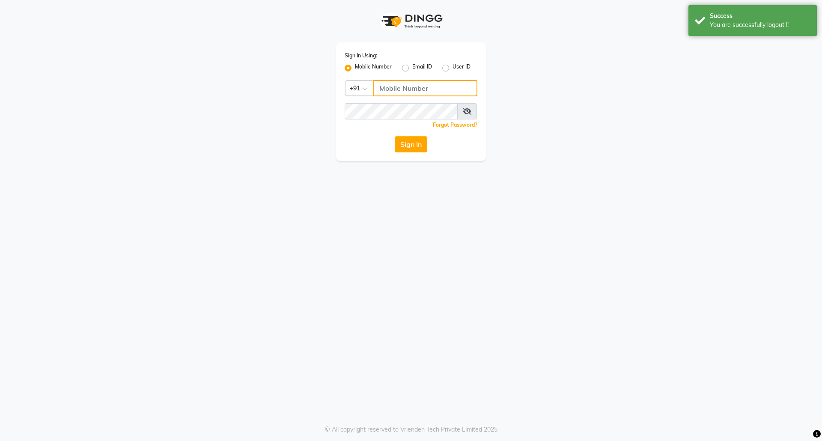
click at [403, 88] on input "Username" at bounding box center [425, 88] width 104 height 16
type input "8073170422"
click at [419, 141] on button "Sign In" at bounding box center [411, 144] width 33 height 16
